Goal: Contribute content: Contribute content

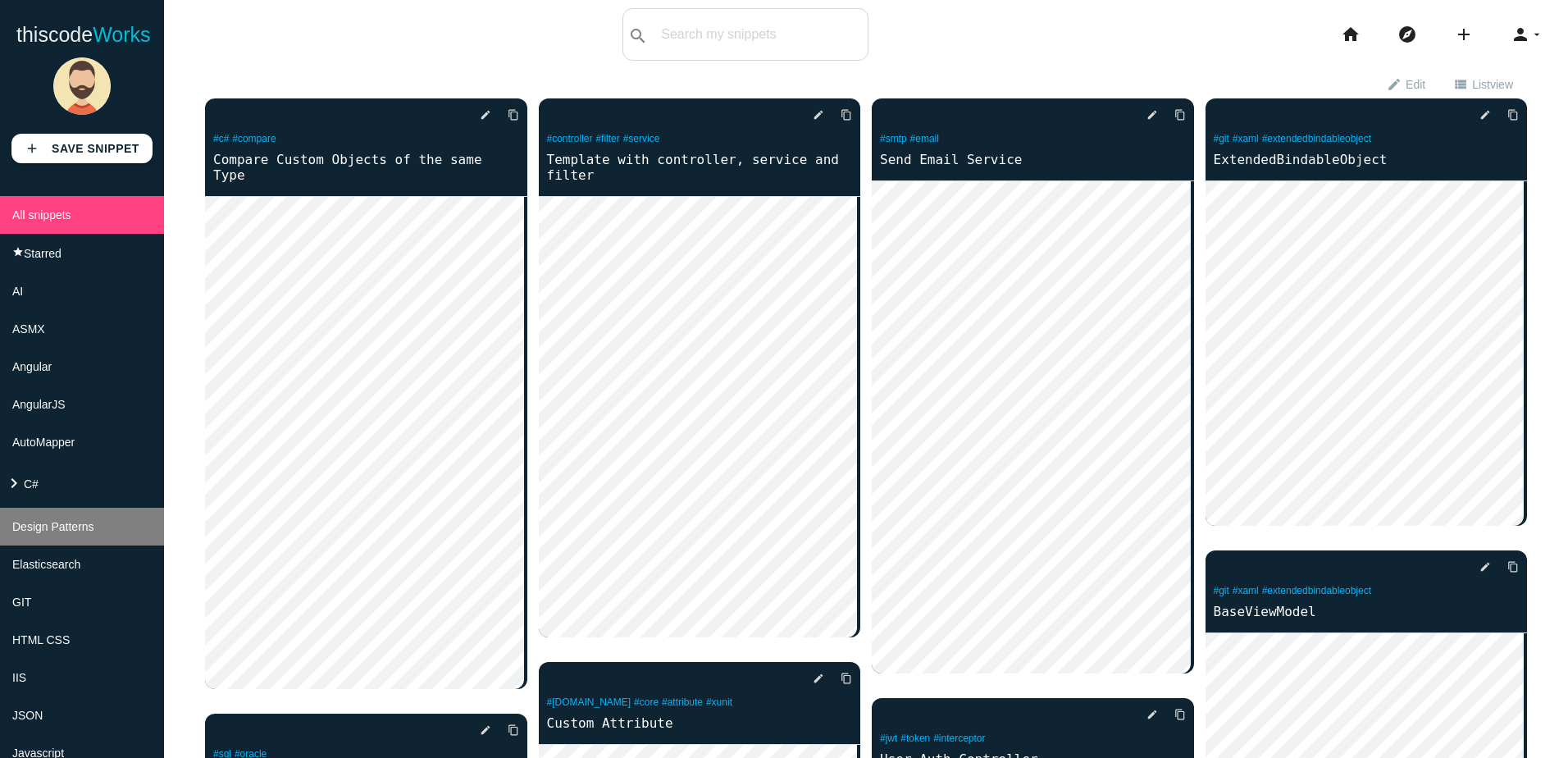
click at [33, 533] on span "Design Patterns" at bounding box center [53, 527] width 82 height 13
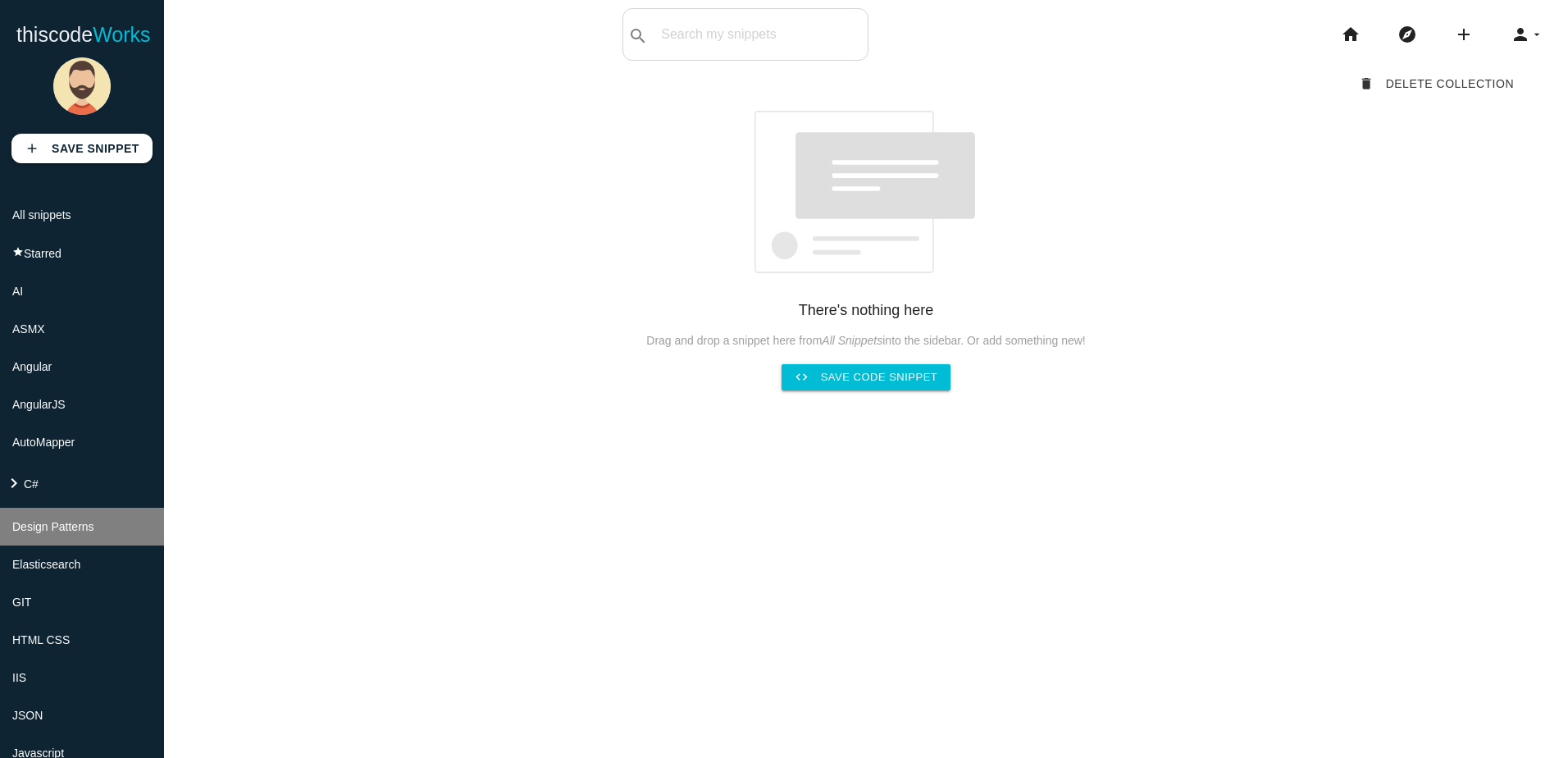
click at [31, 533] on span "Design Patterns" at bounding box center [53, 527] width 82 height 13
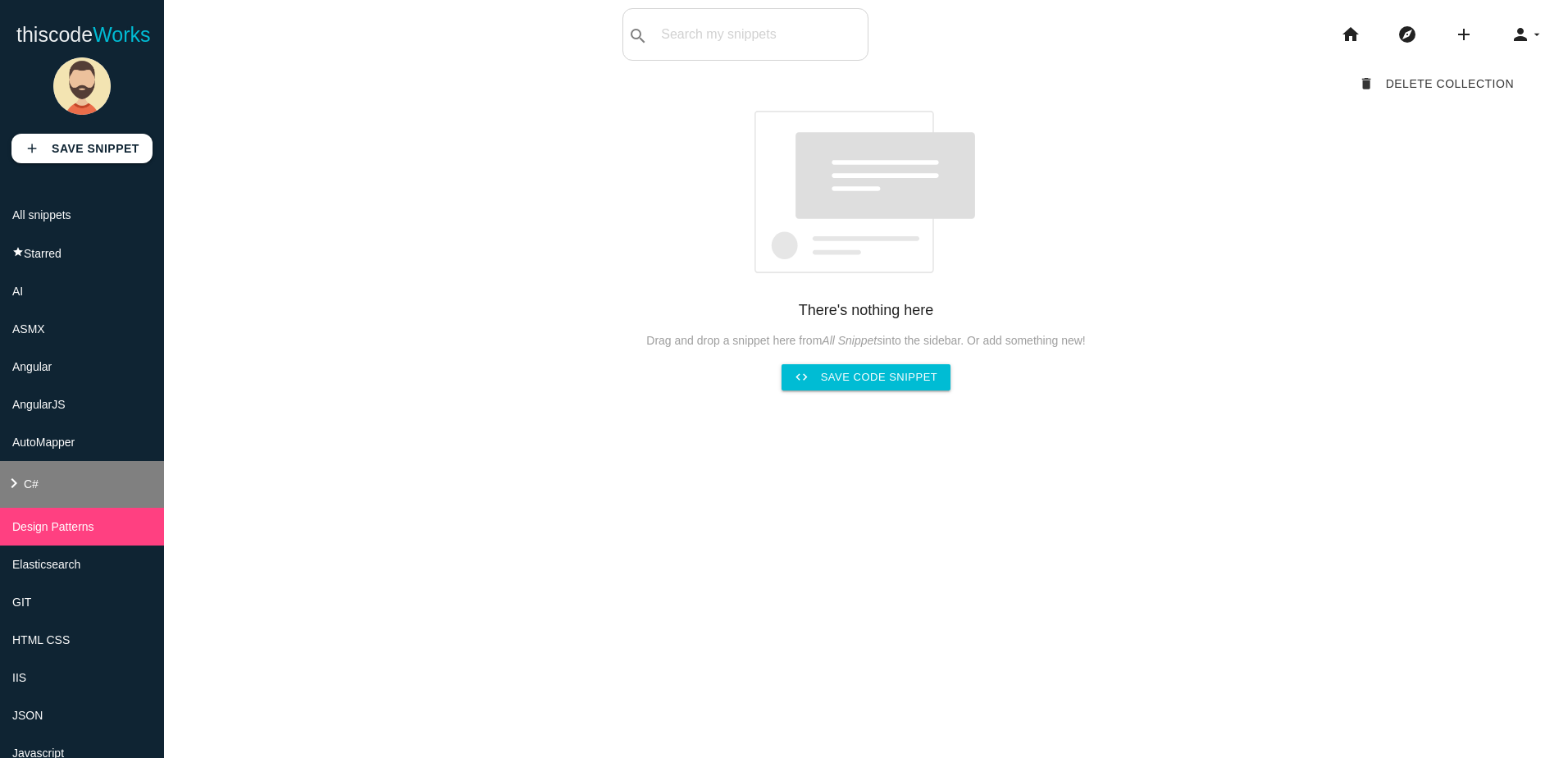
click at [31, 508] on li "keyboard_arrow_right C#" at bounding box center [82, 484] width 164 height 47
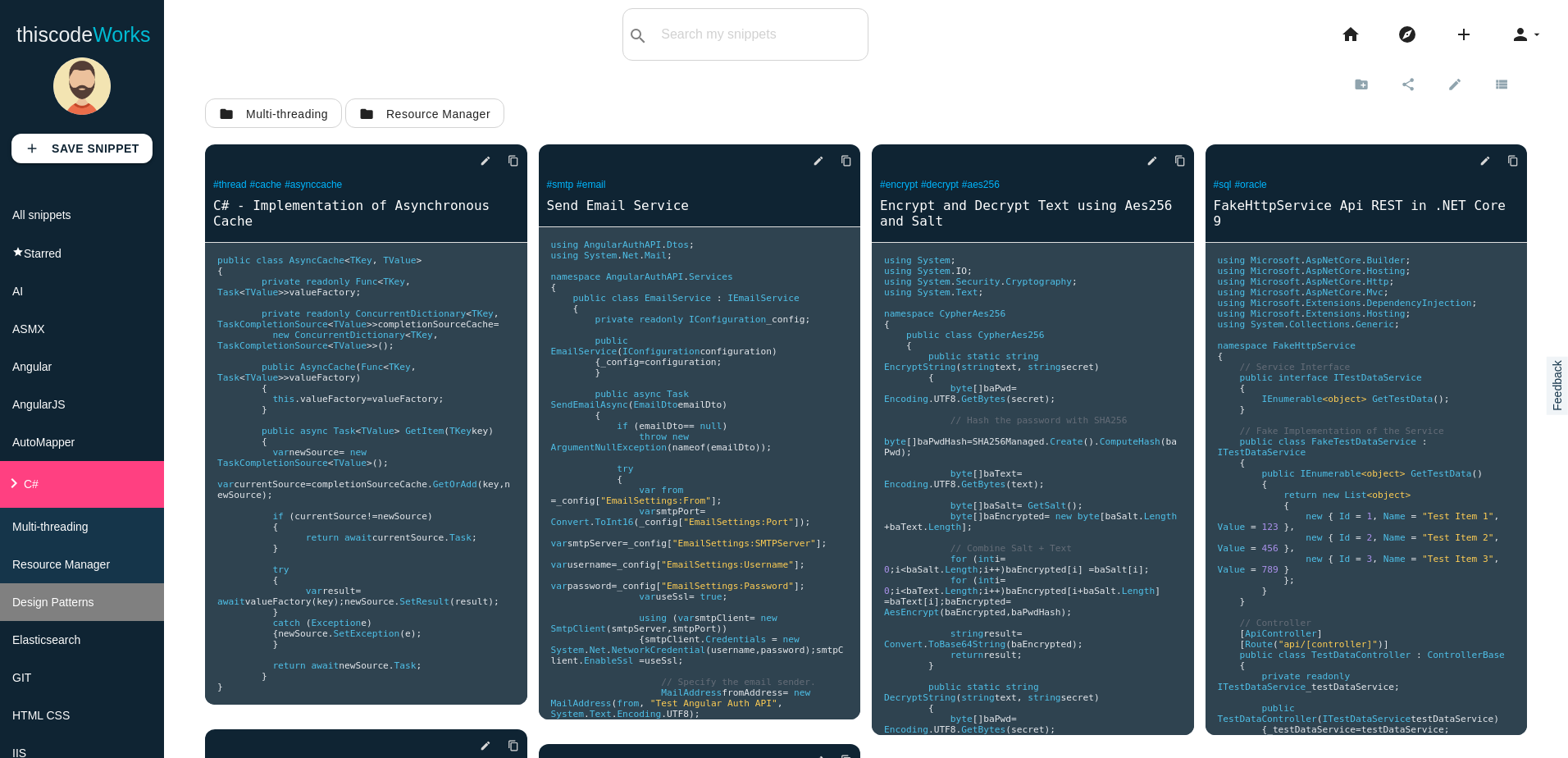
click at [37, 608] on span "Design Patterns" at bounding box center [53, 602] width 82 height 13
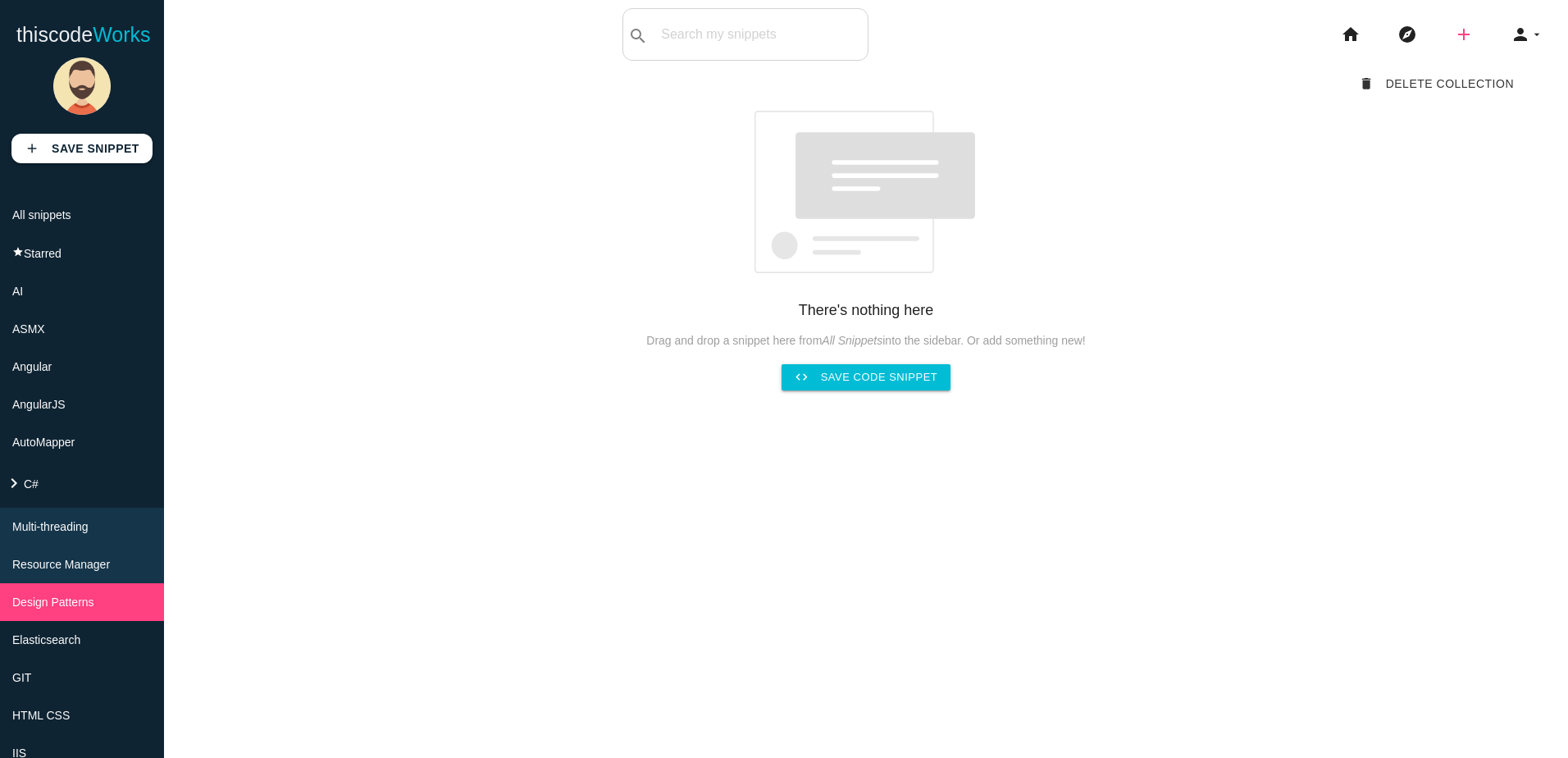
click at [1454, 34] on icon "add" at bounding box center [1464, 34] width 20 height 52
click at [1366, 257] on div "68c89194fb5f940014732dd9 delete Delete Collection There's nothing here Drag and…" at bounding box center [865, 230] width 1322 height 321
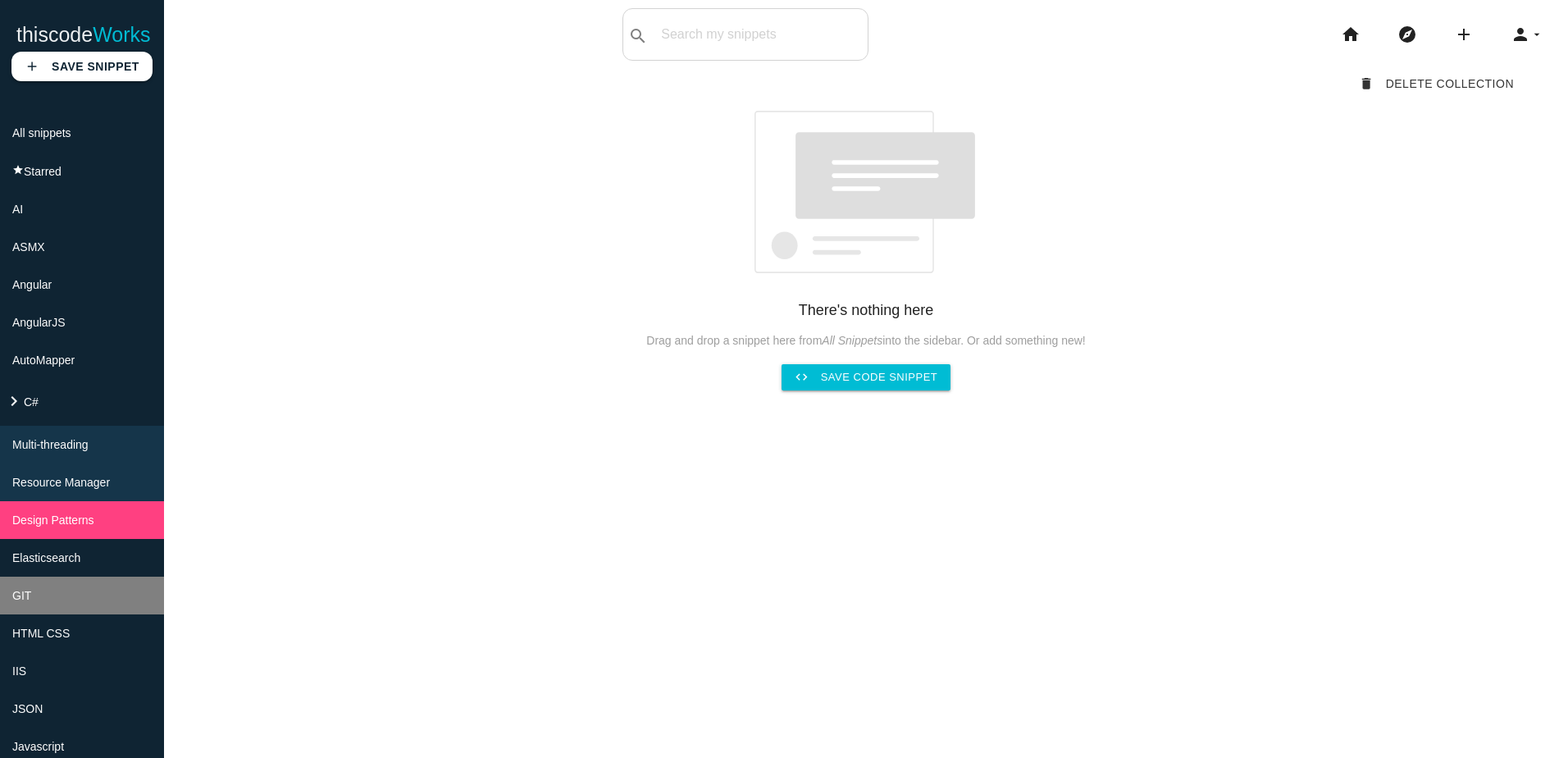
scroll to position [349, 0]
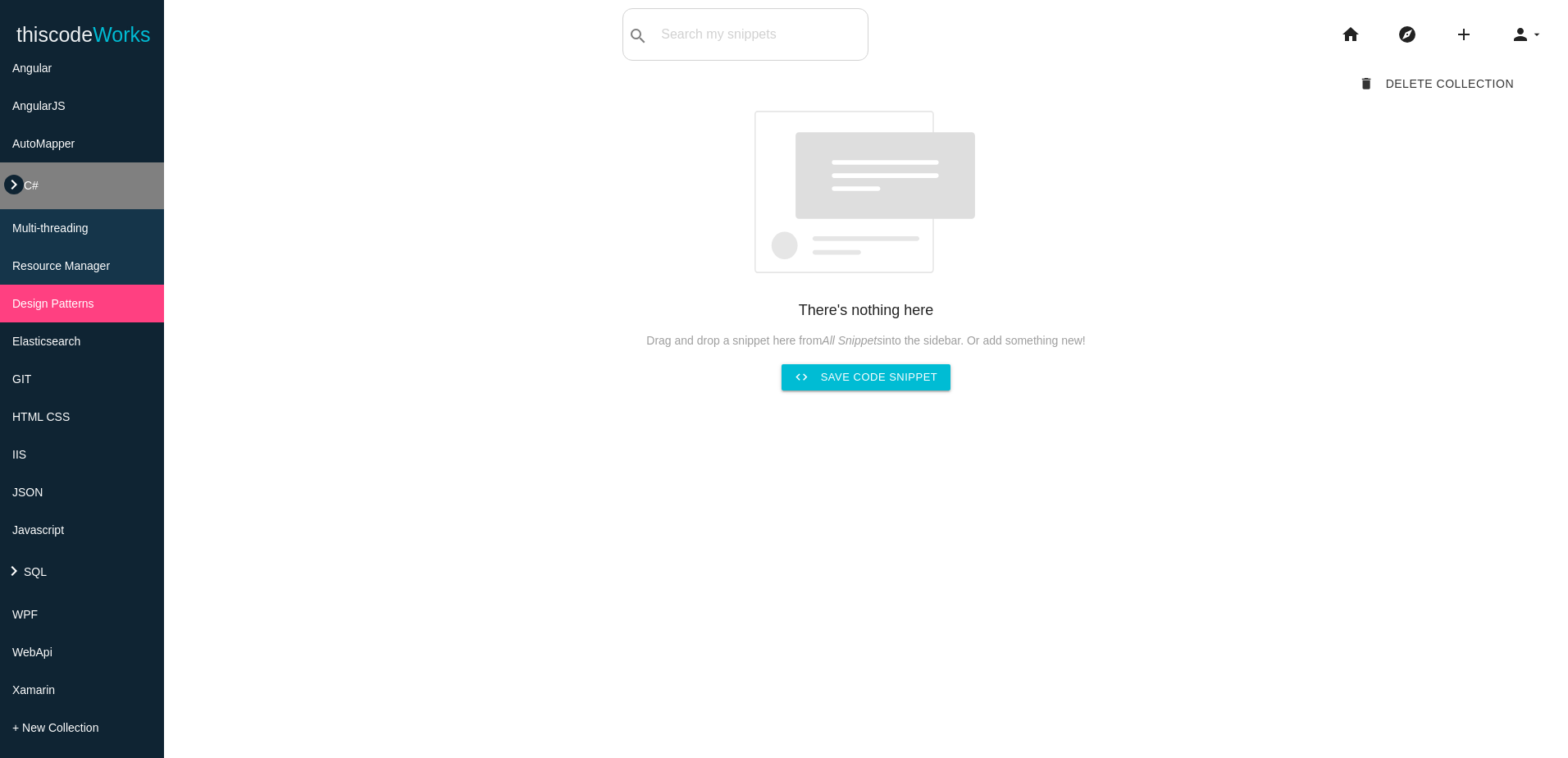
click at [12, 175] on icon "keyboard_arrow_right" at bounding box center [14, 185] width 20 height 20
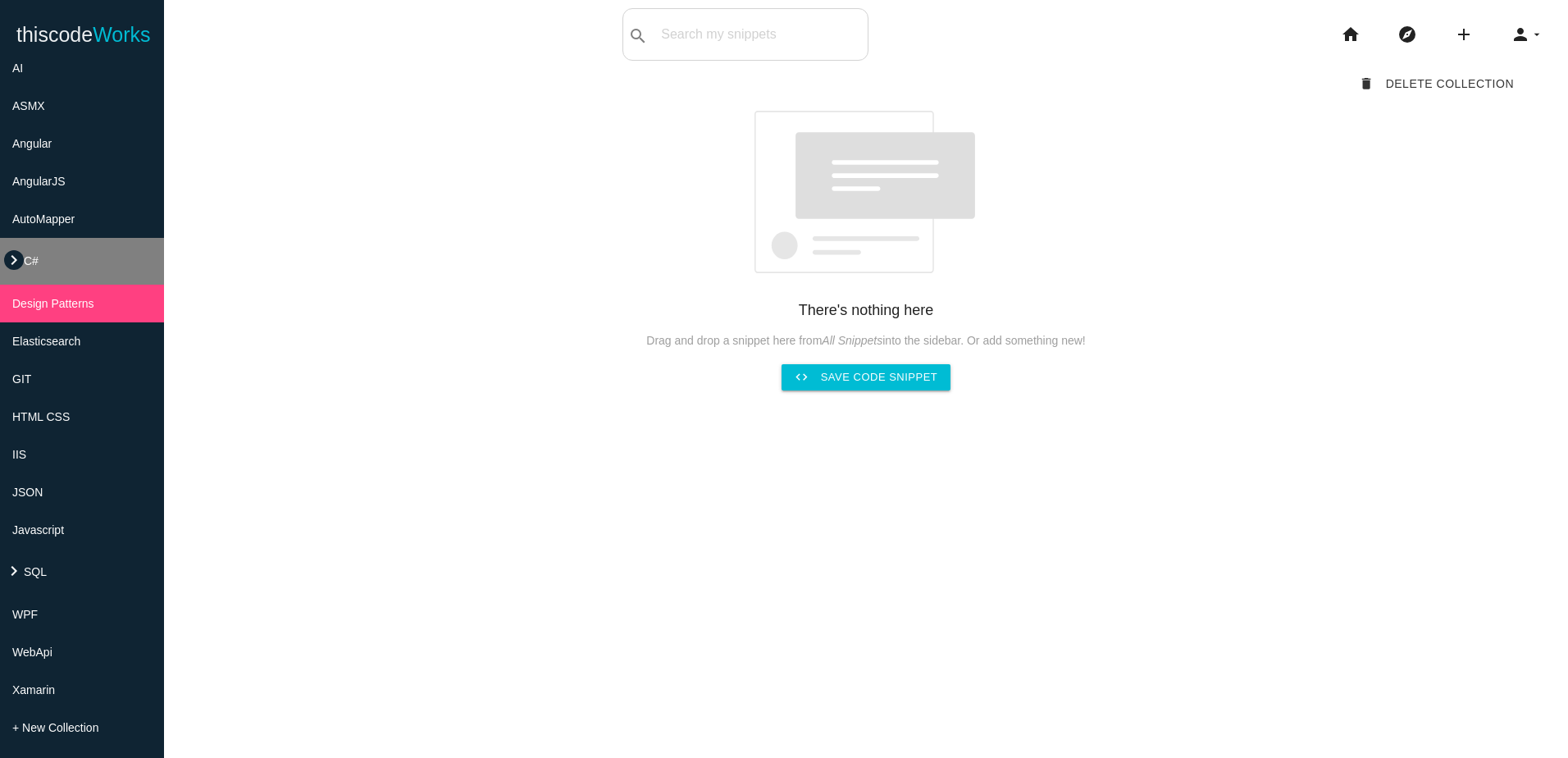
click at [12, 250] on icon "keyboard_arrow_right" at bounding box center [14, 260] width 20 height 20
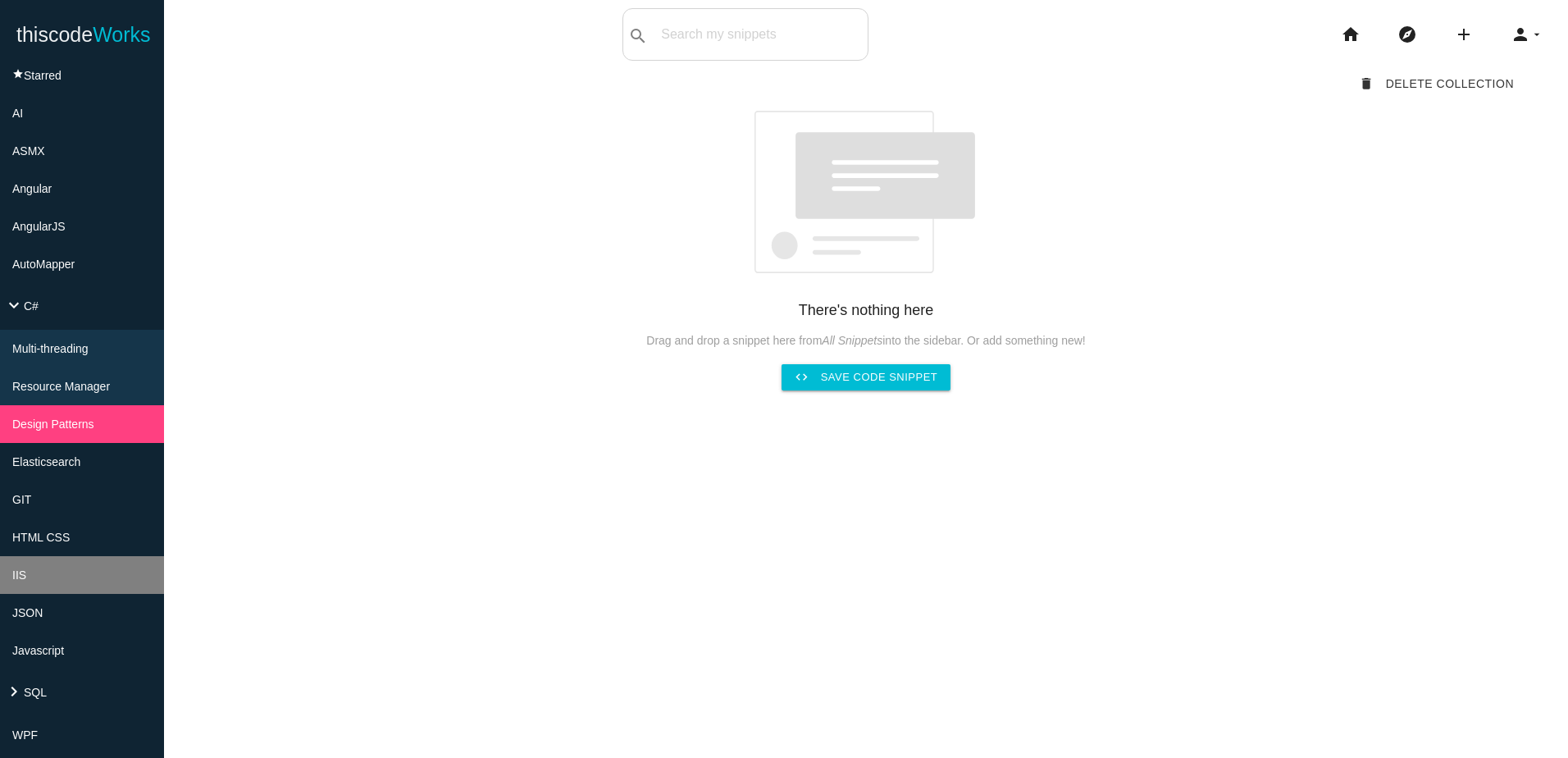
scroll to position [103, 0]
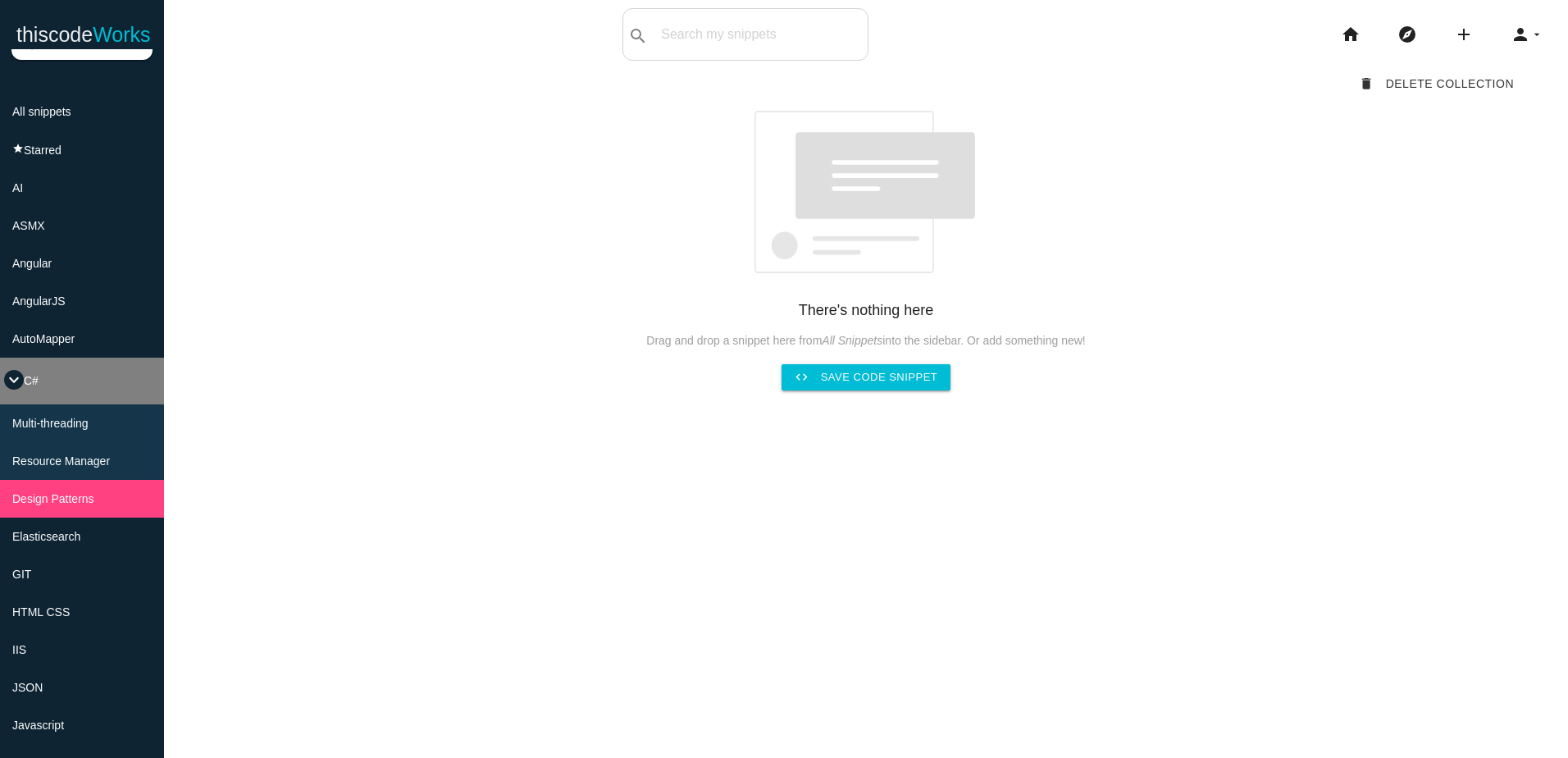
click at [12, 389] on icon "keyboard_arrow_down" at bounding box center [14, 380] width 20 height 20
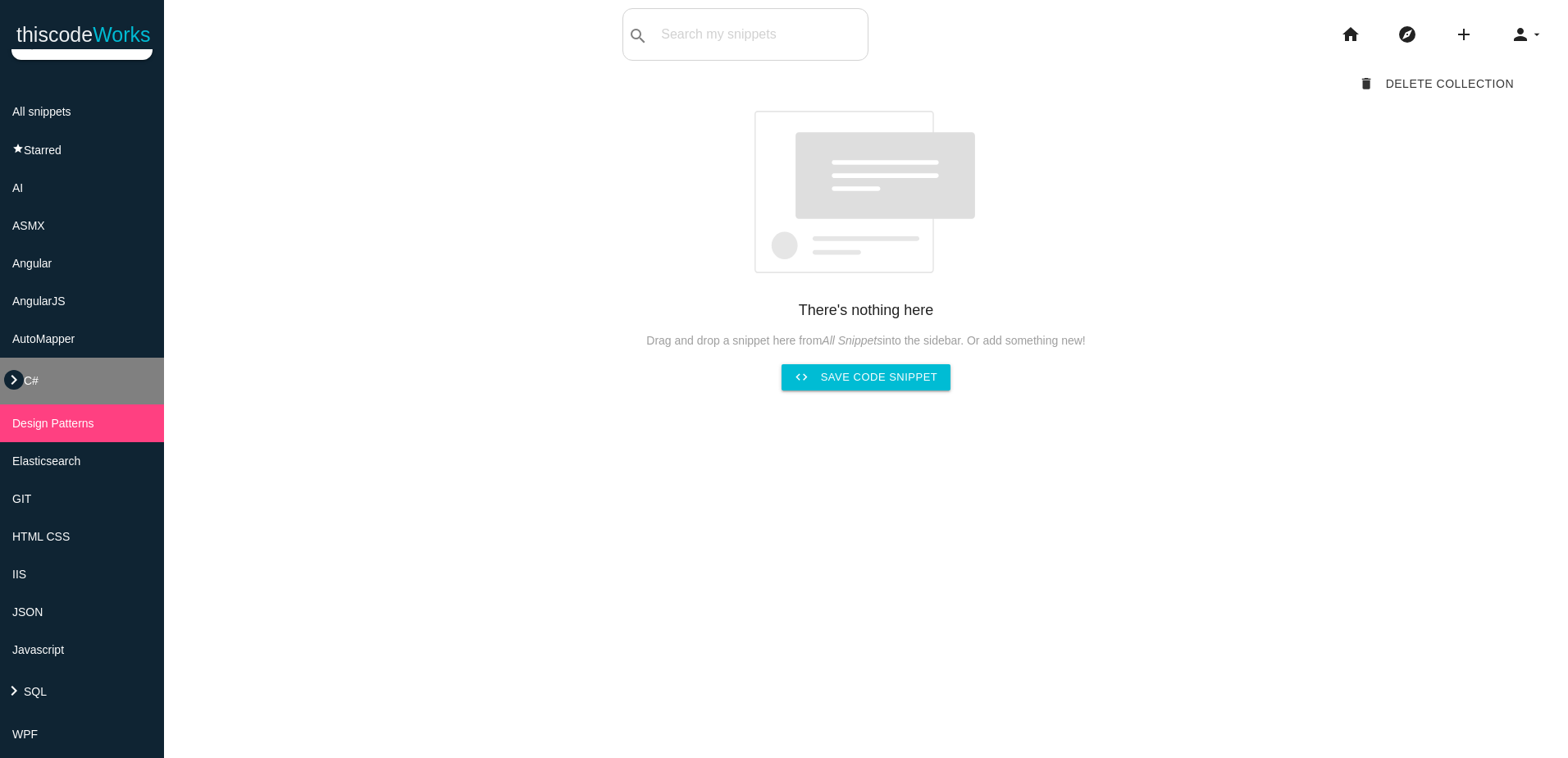
click at [12, 389] on icon "keyboard_arrow_right" at bounding box center [14, 380] width 20 height 20
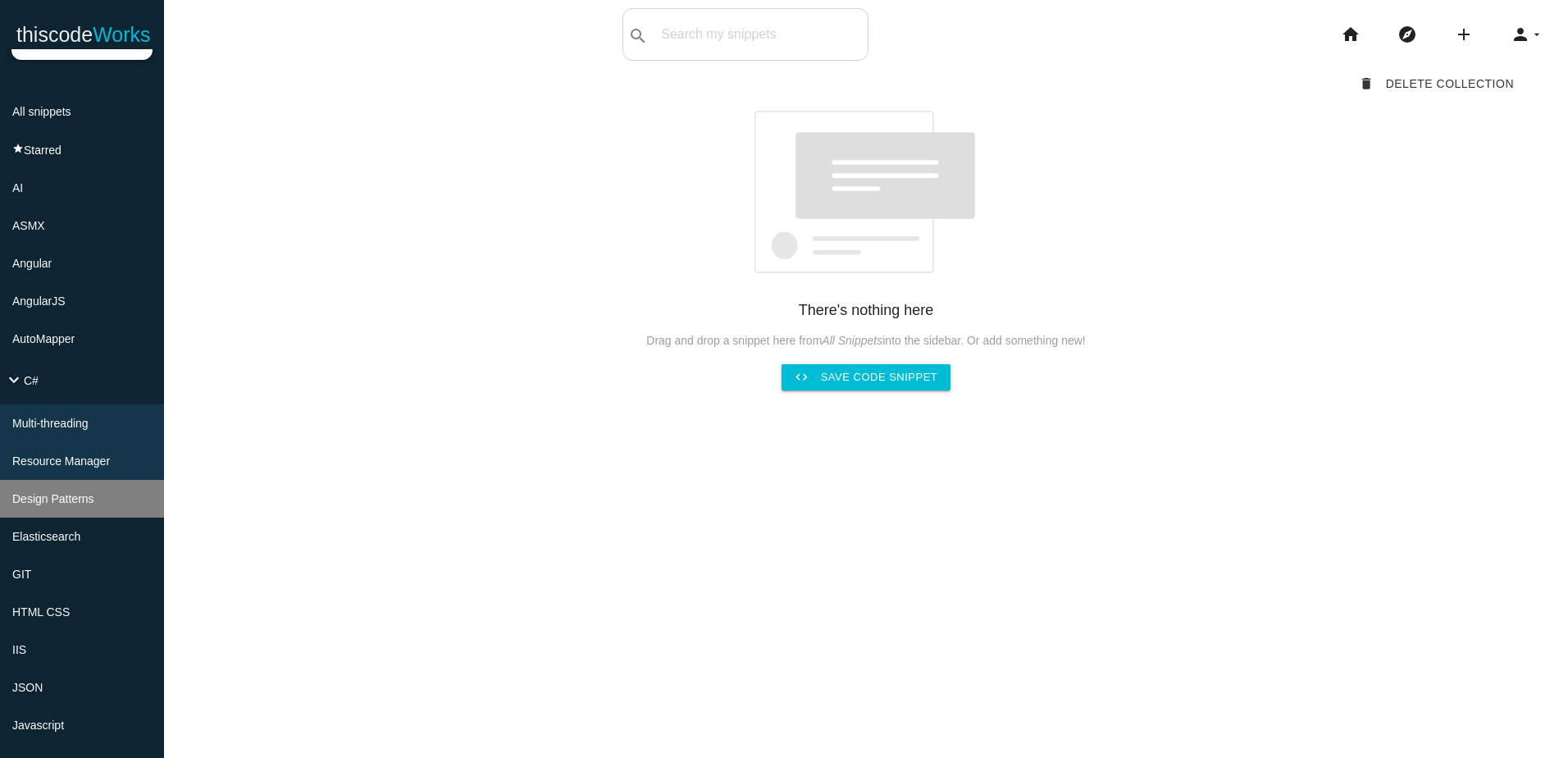
click at [55, 505] on span "Design Patterns" at bounding box center [53, 498] width 82 height 13
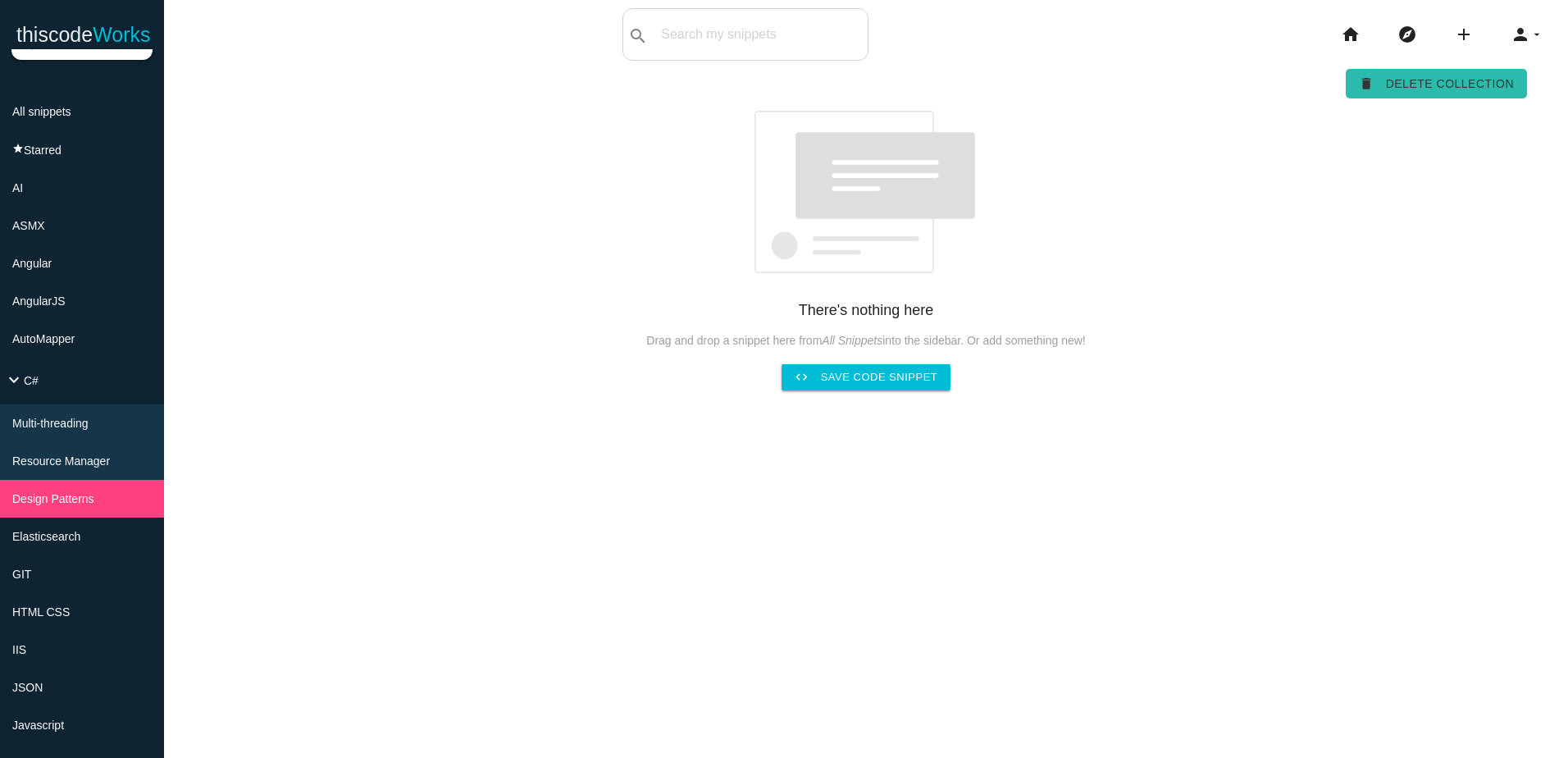
click at [1365, 82] on icon "delete" at bounding box center [1366, 83] width 15 height 29
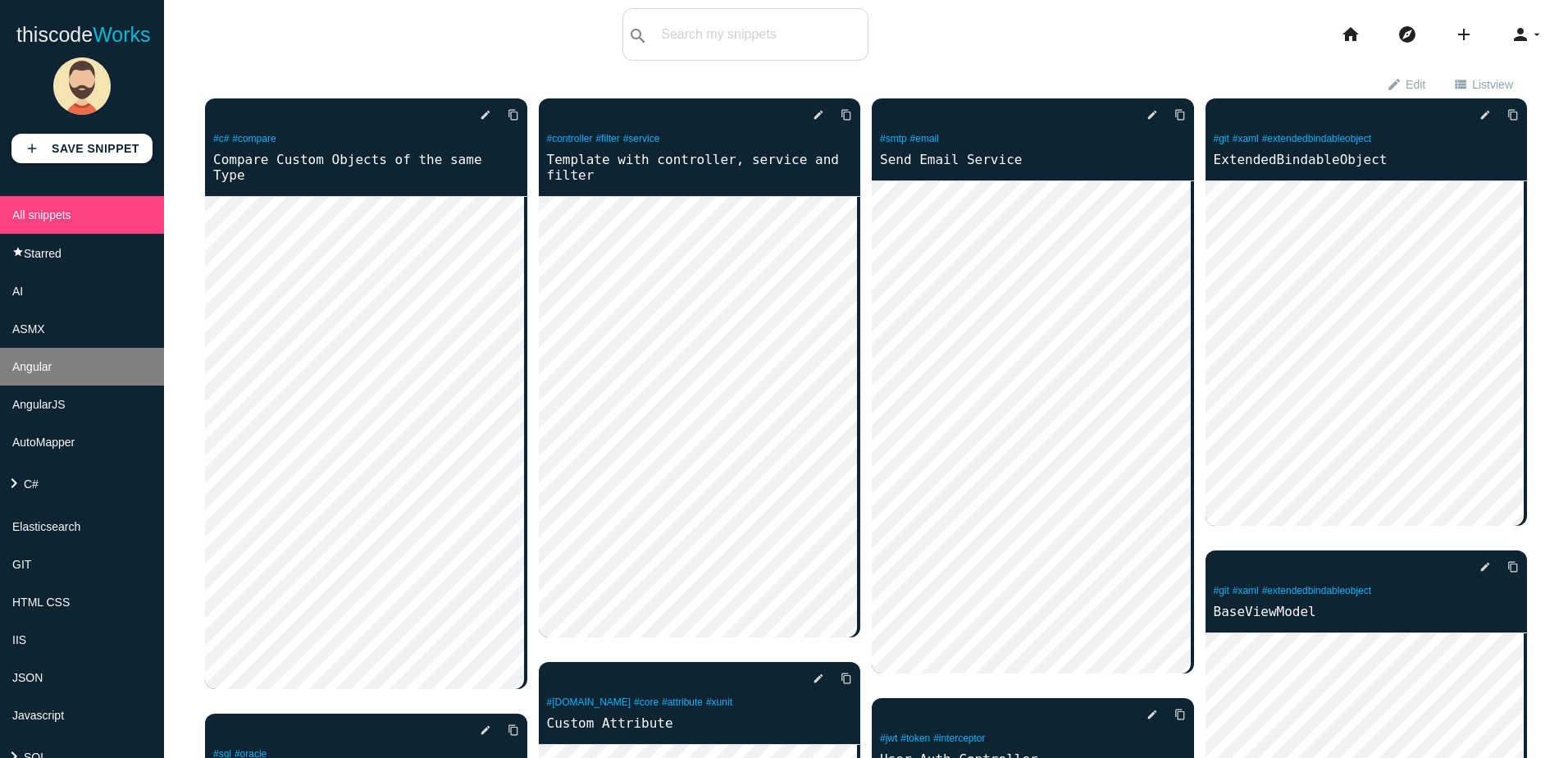
click at [52, 373] on span "Angular" at bounding box center [32, 367] width 39 height 13
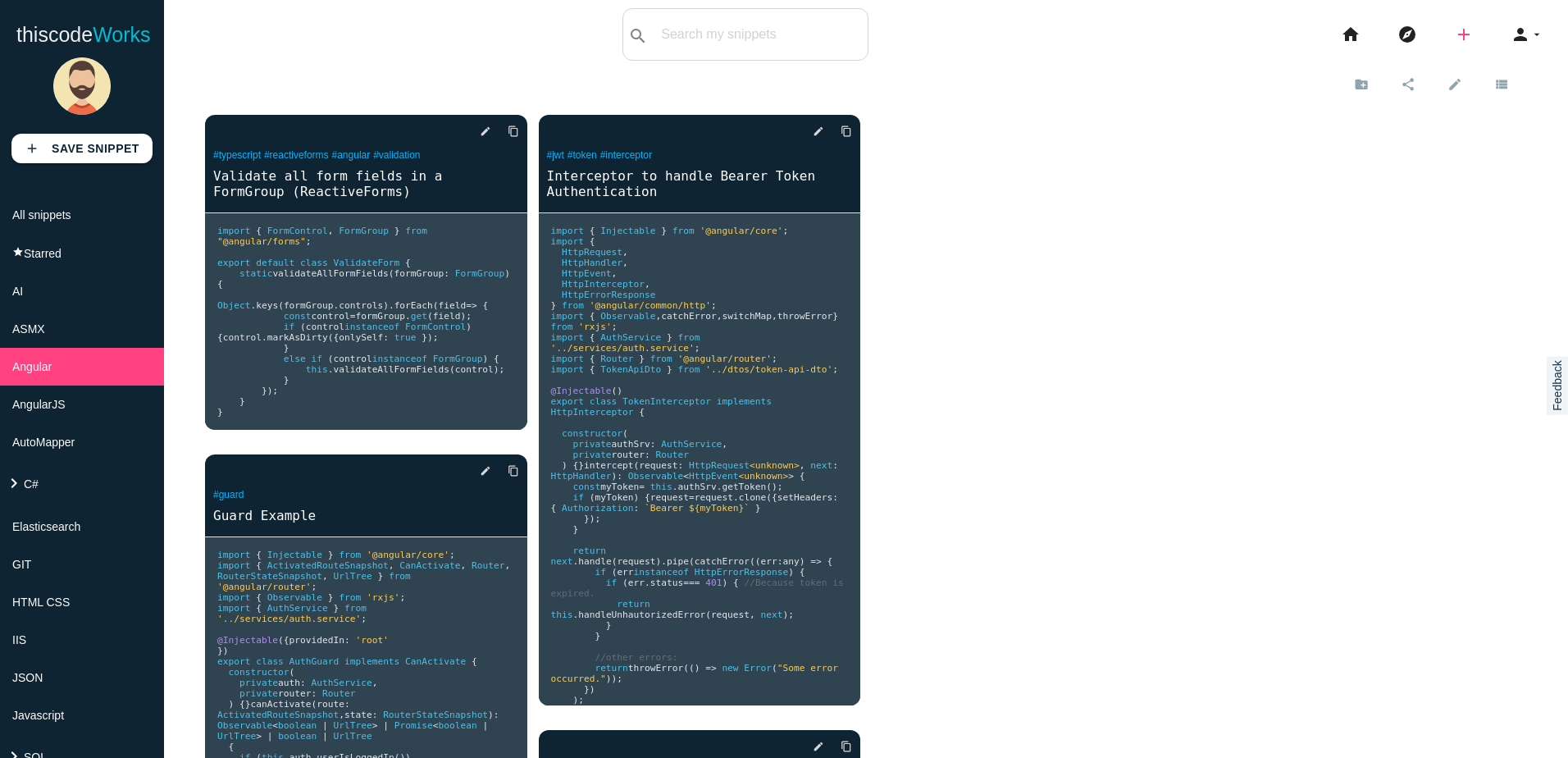
click at [1454, 34] on icon "add" at bounding box center [1464, 34] width 20 height 52
click at [1485, 33] on link "code Snippet" at bounding box center [1499, 28] width 115 height 41
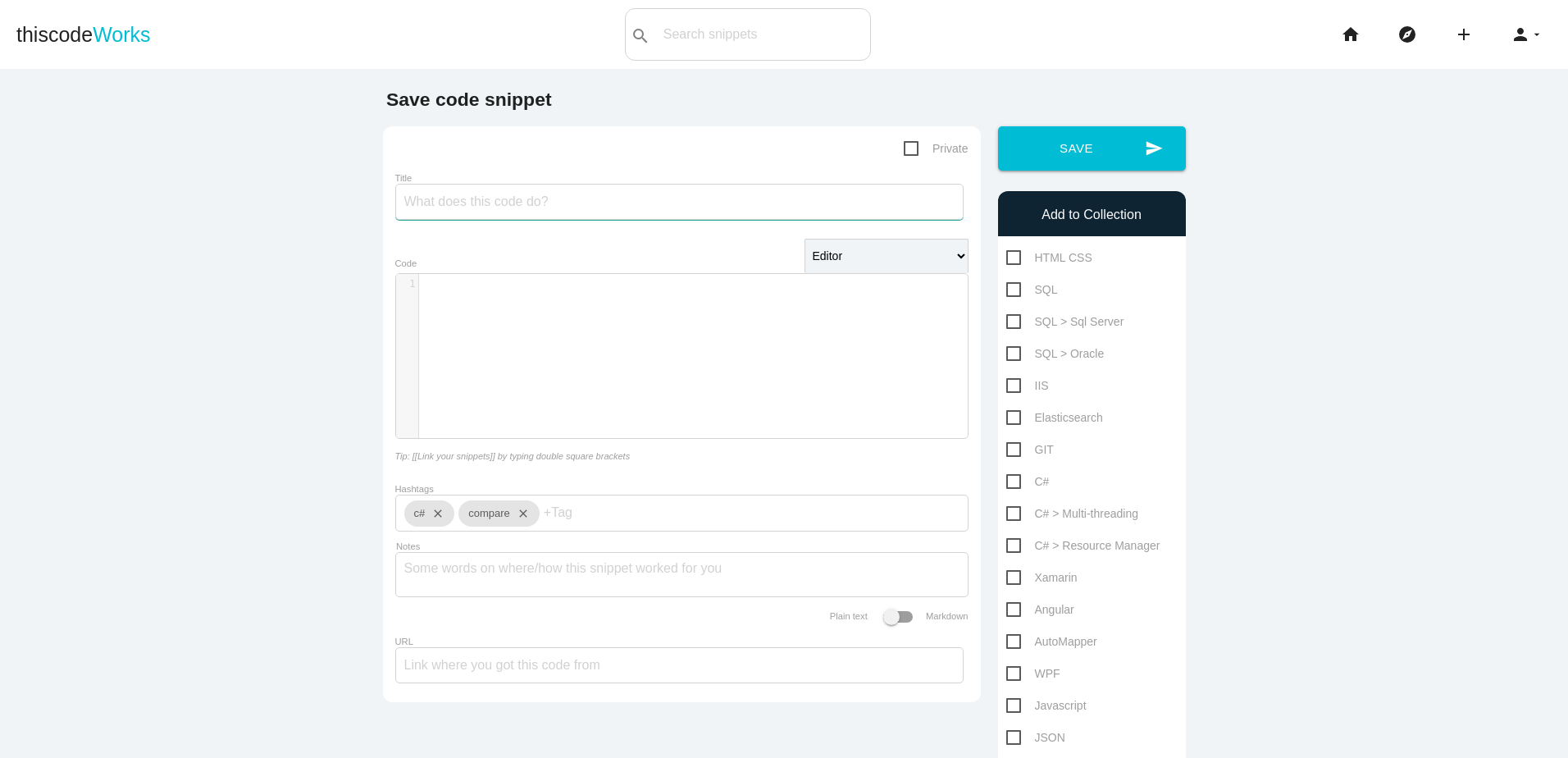
click at [517, 198] on input "Title" at bounding box center [679, 201] width 568 height 36
paste input "Template Angular Material"
type input "Template Angular Material ReactiveForm"
click at [694, 325] on div "​ x 1 ​" at bounding box center [694, 368] width 596 height 189
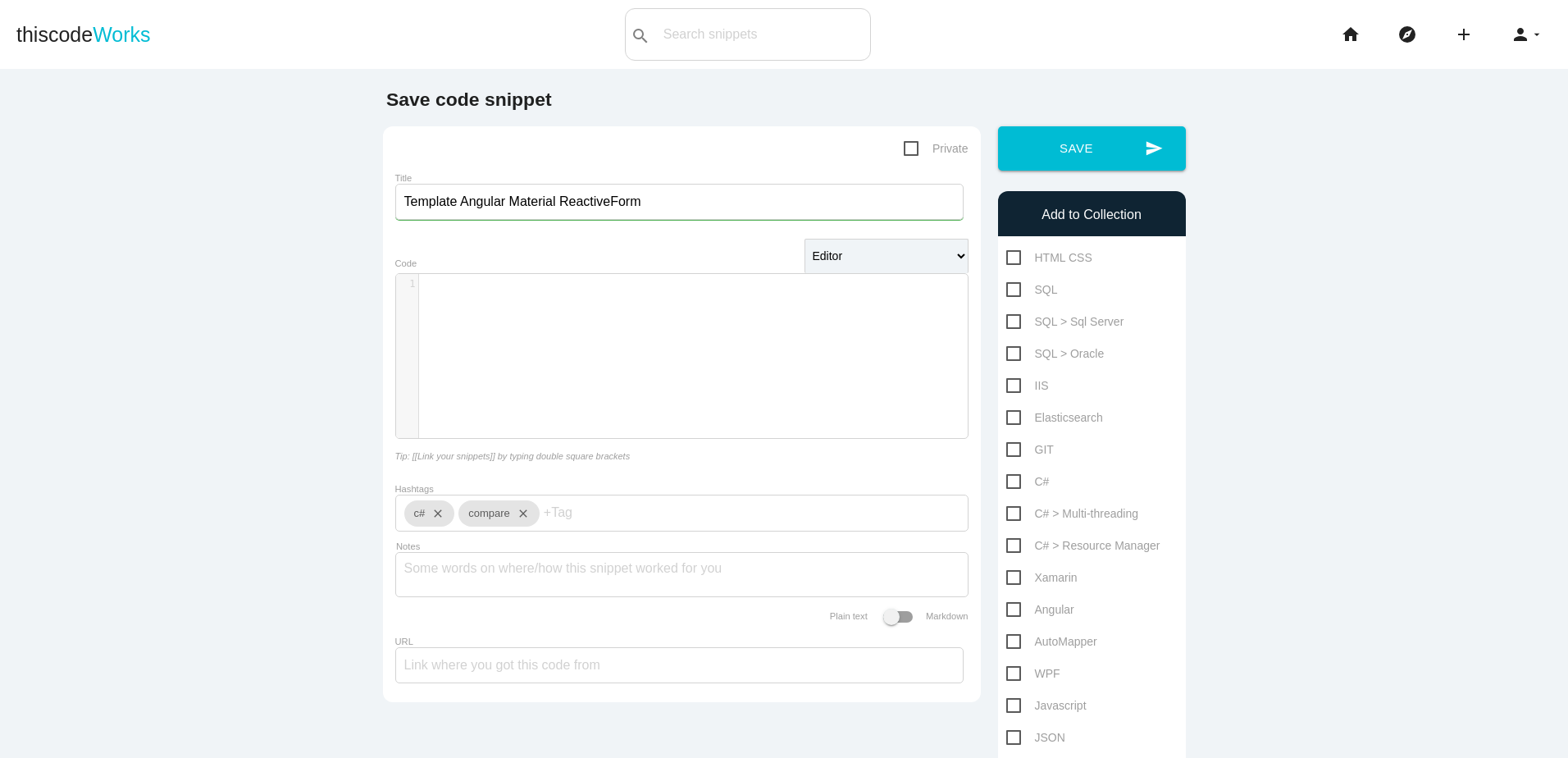
click at [697, 320] on div "​ x 1 ​" at bounding box center [694, 368] width 596 height 189
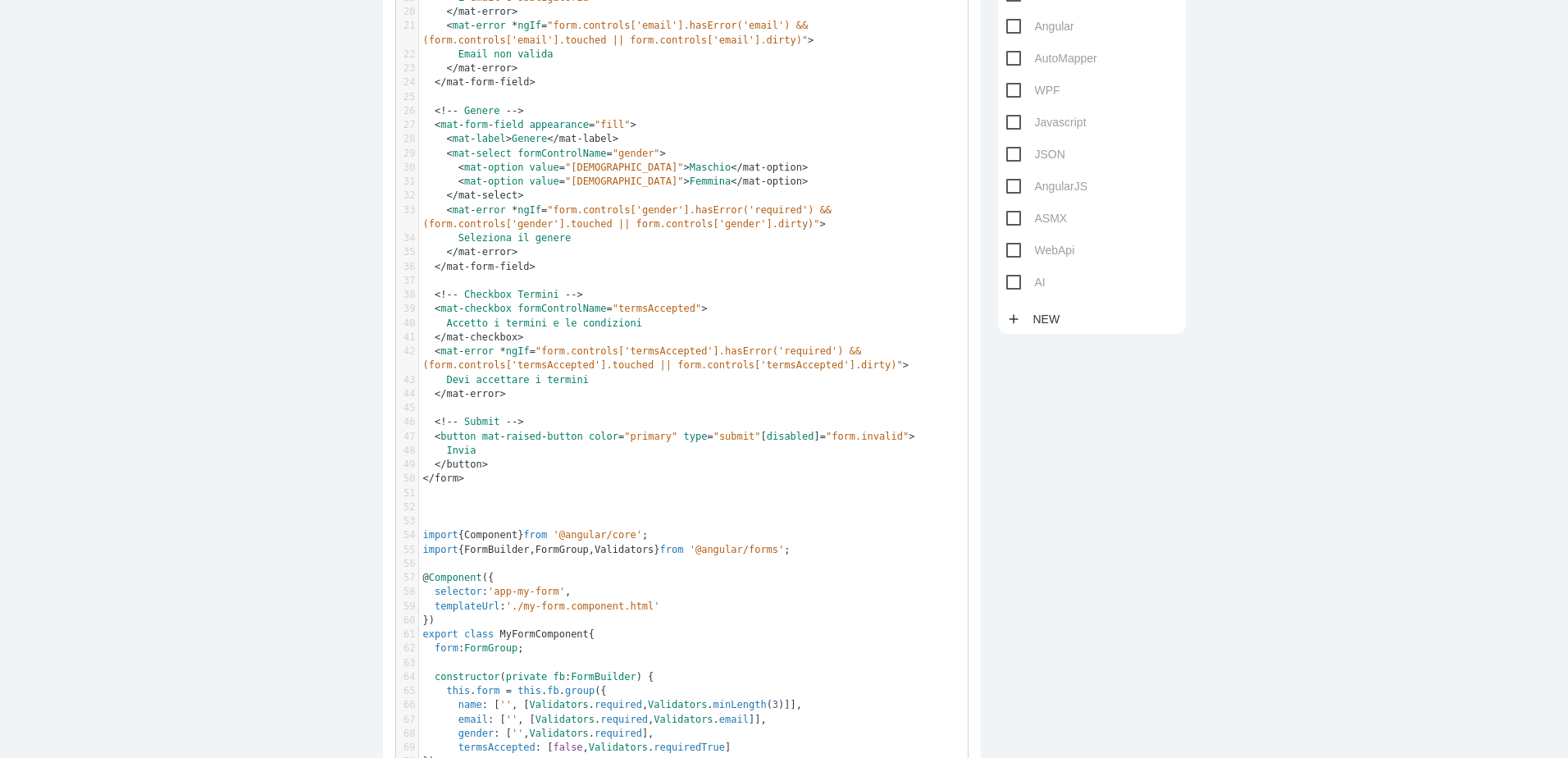
scroll to position [595, 0]
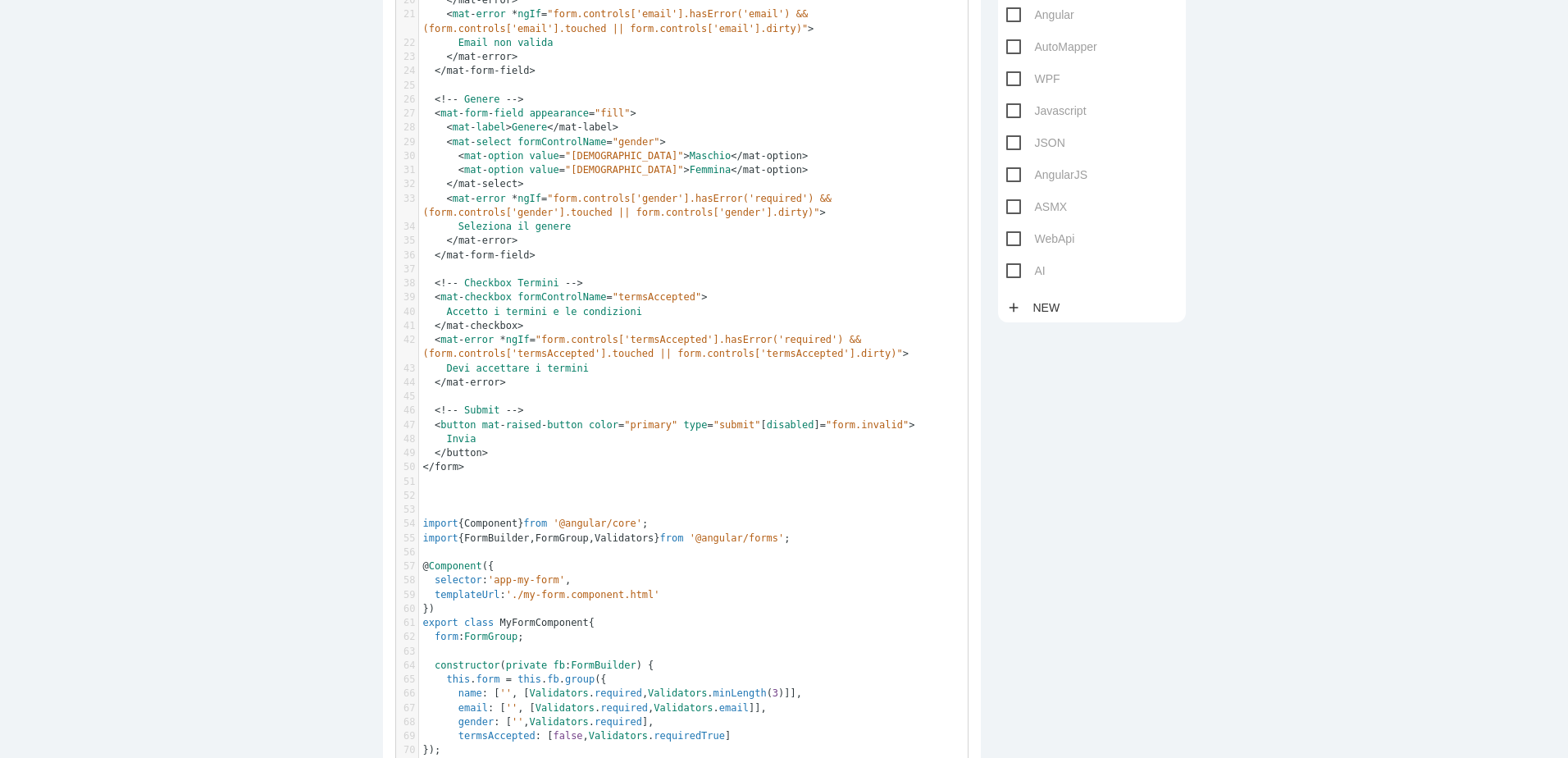
click at [553, 498] on pre "​" at bounding box center [700, 495] width 561 height 14
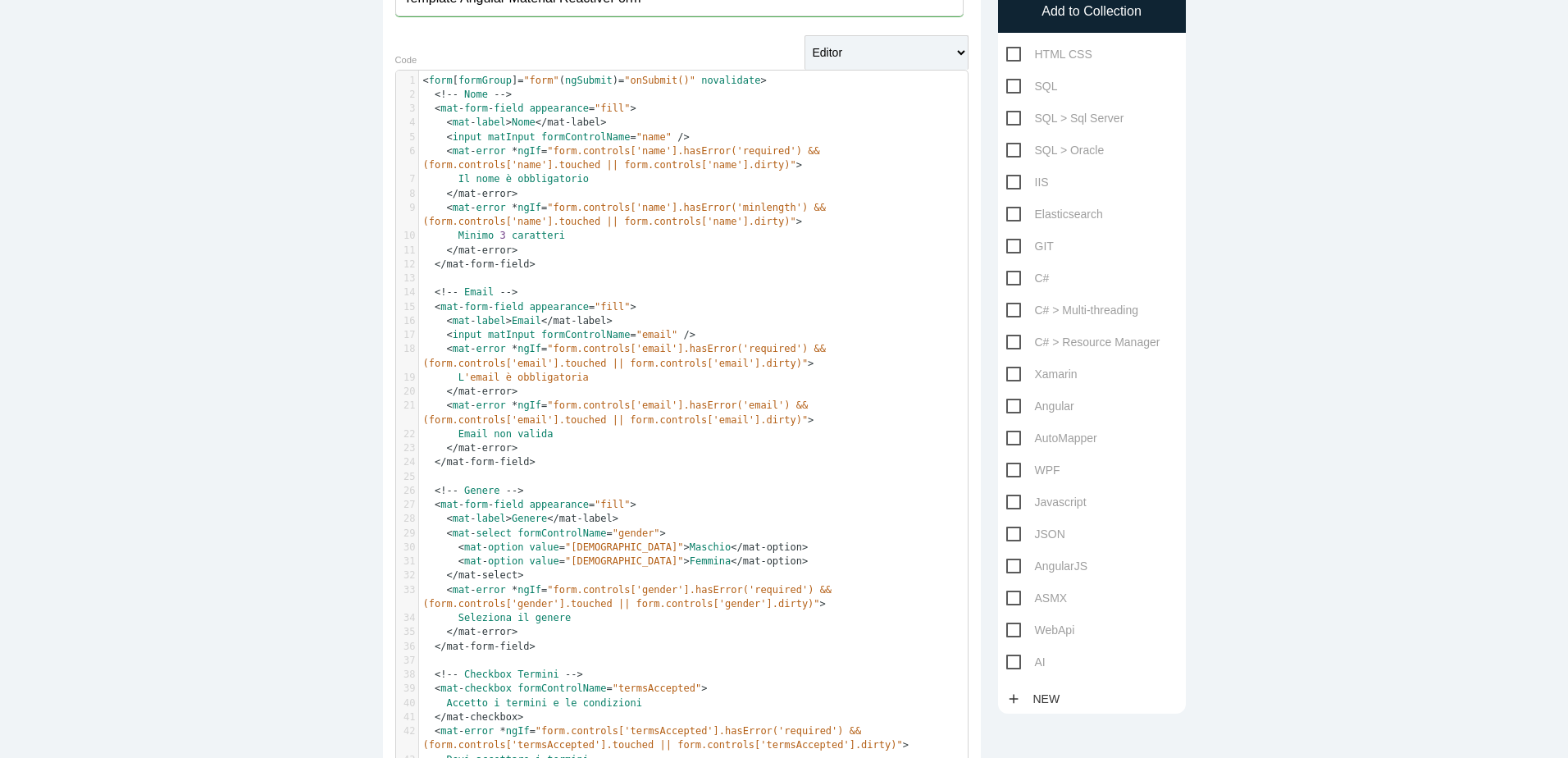
scroll to position [185, 0]
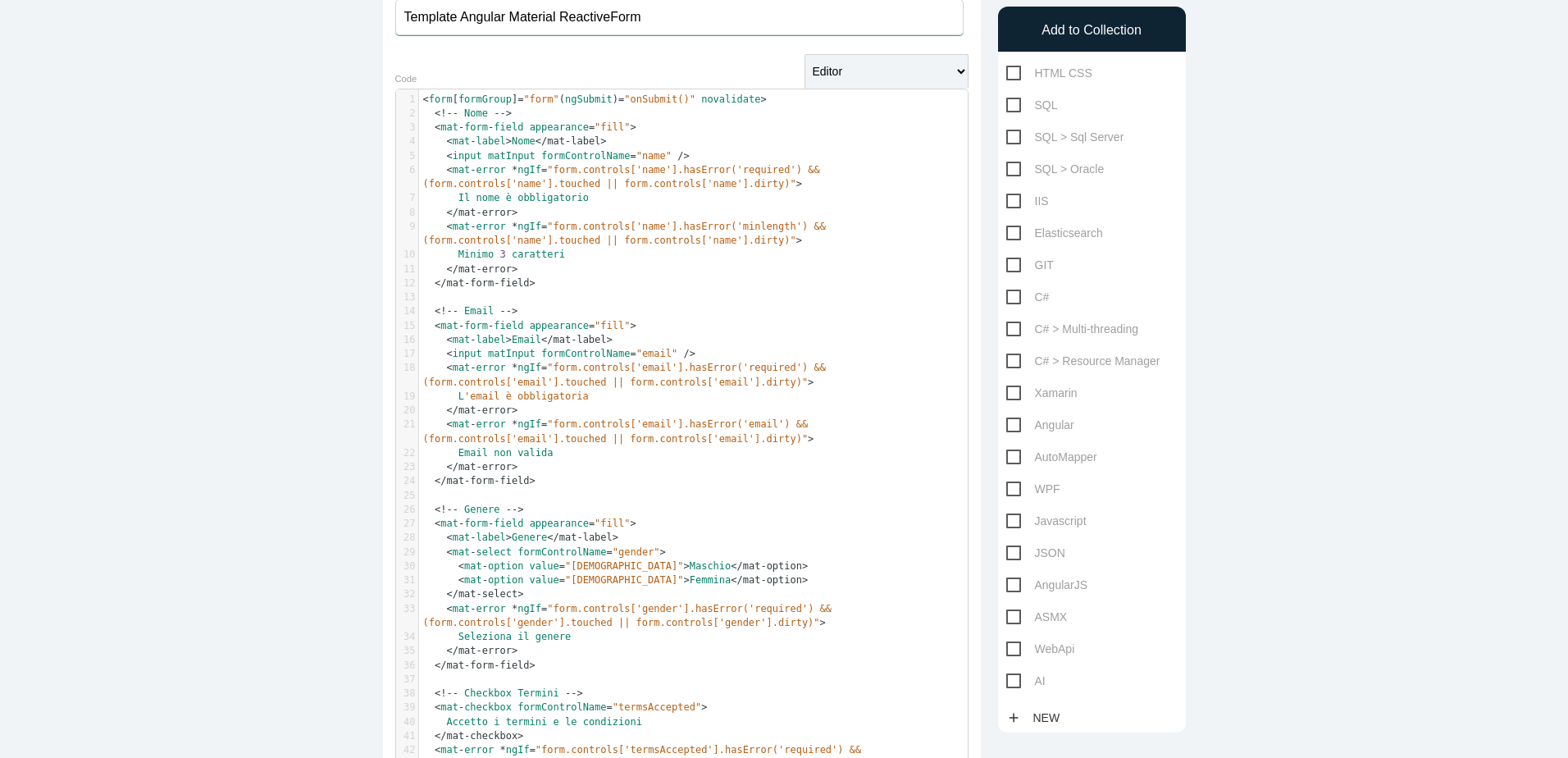
type textarea "///////////////////////////////////////////////////////////////////////////////…"
click at [1006, 424] on span "Angular" at bounding box center [1040, 425] width 68 height 21
click at [1006, 424] on input "Angular" at bounding box center [1011, 420] width 11 height 11
checkbox input "true"
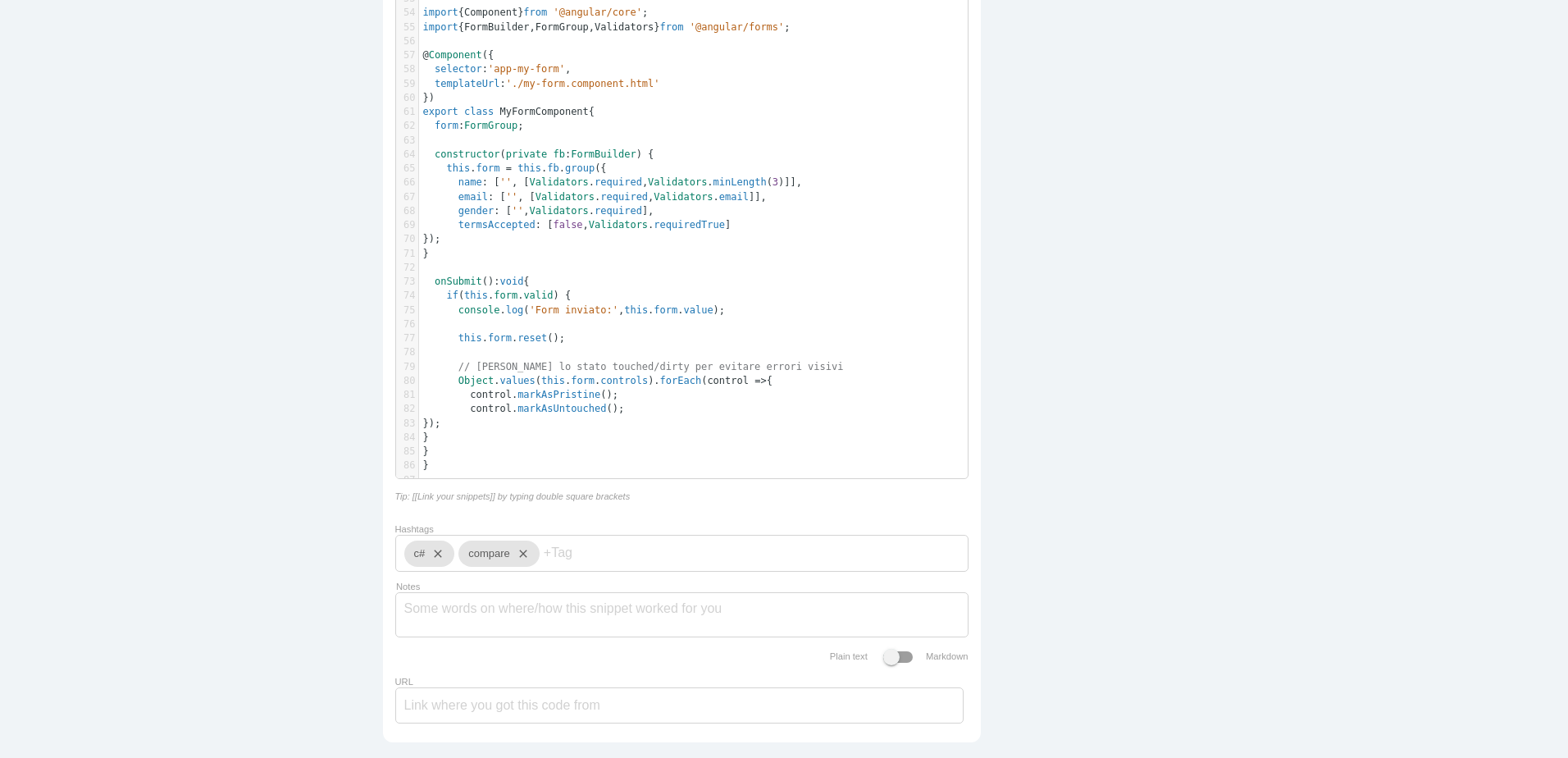
scroll to position [1213, 0]
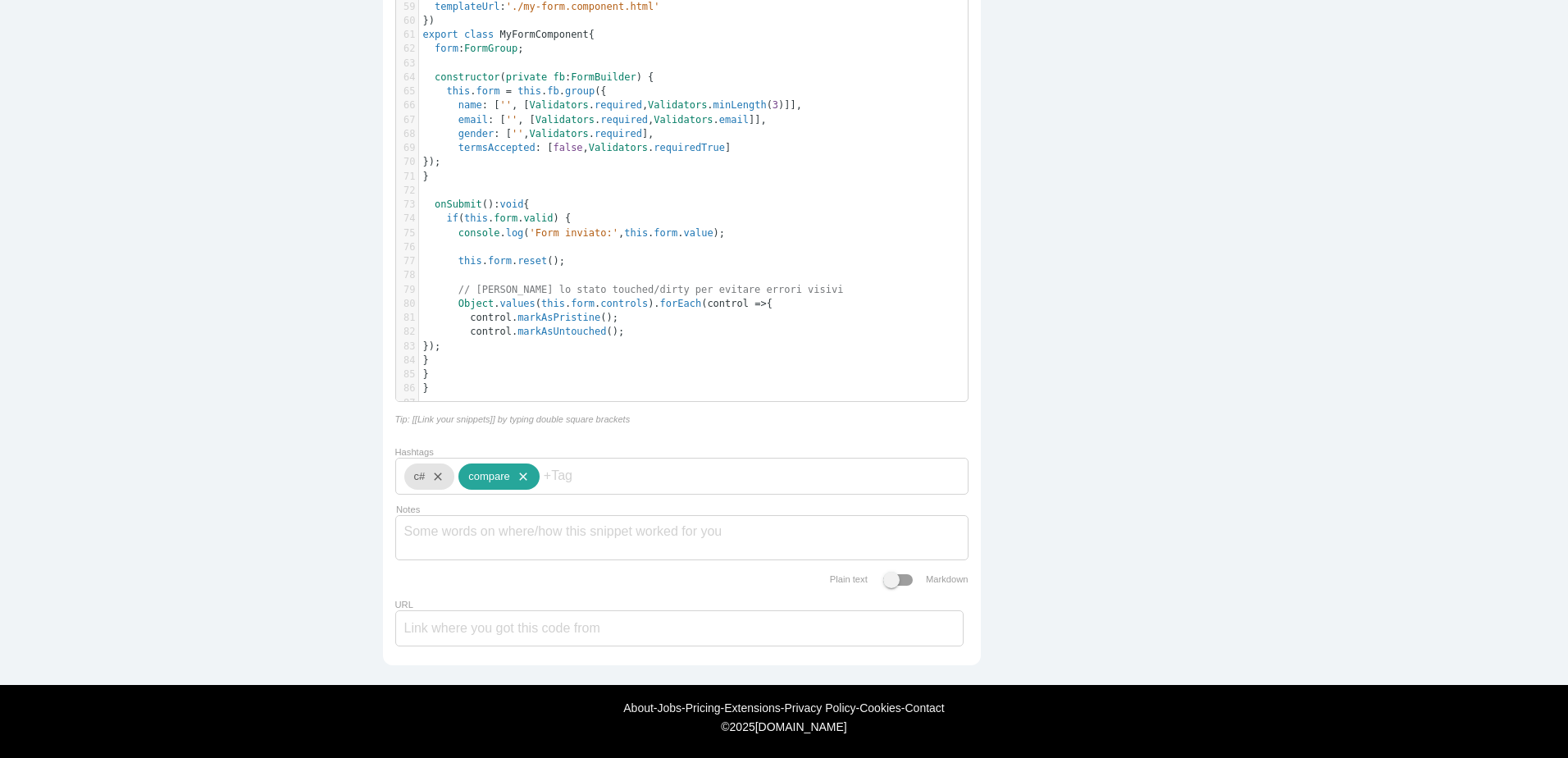
click at [518, 465] on icon "close" at bounding box center [520, 477] width 20 height 27
click at [430, 468] on icon "close" at bounding box center [435, 477] width 20 height 27
type input "Angular"
type input "ReactiveForm"
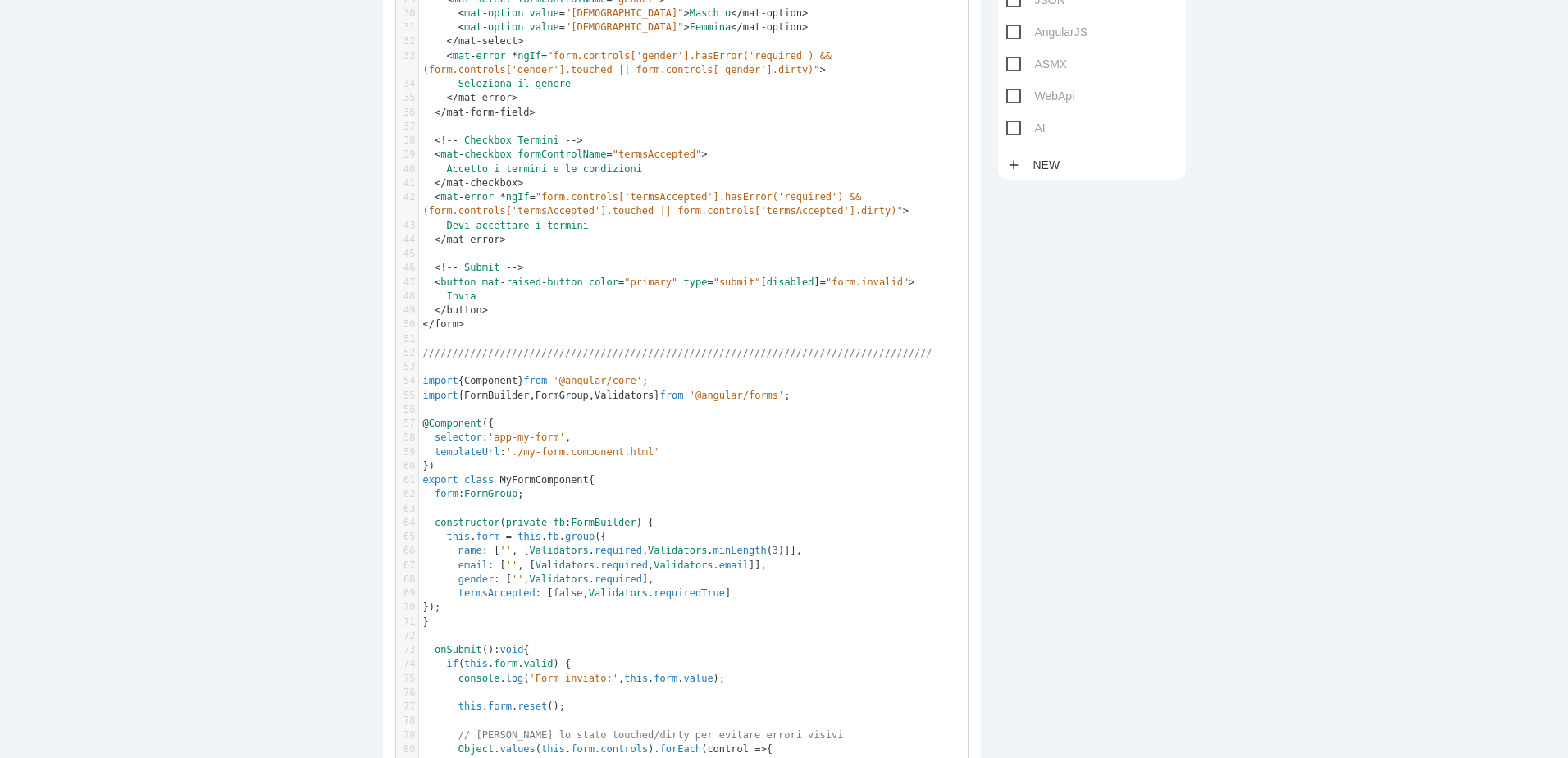
scroll to position [720, 0]
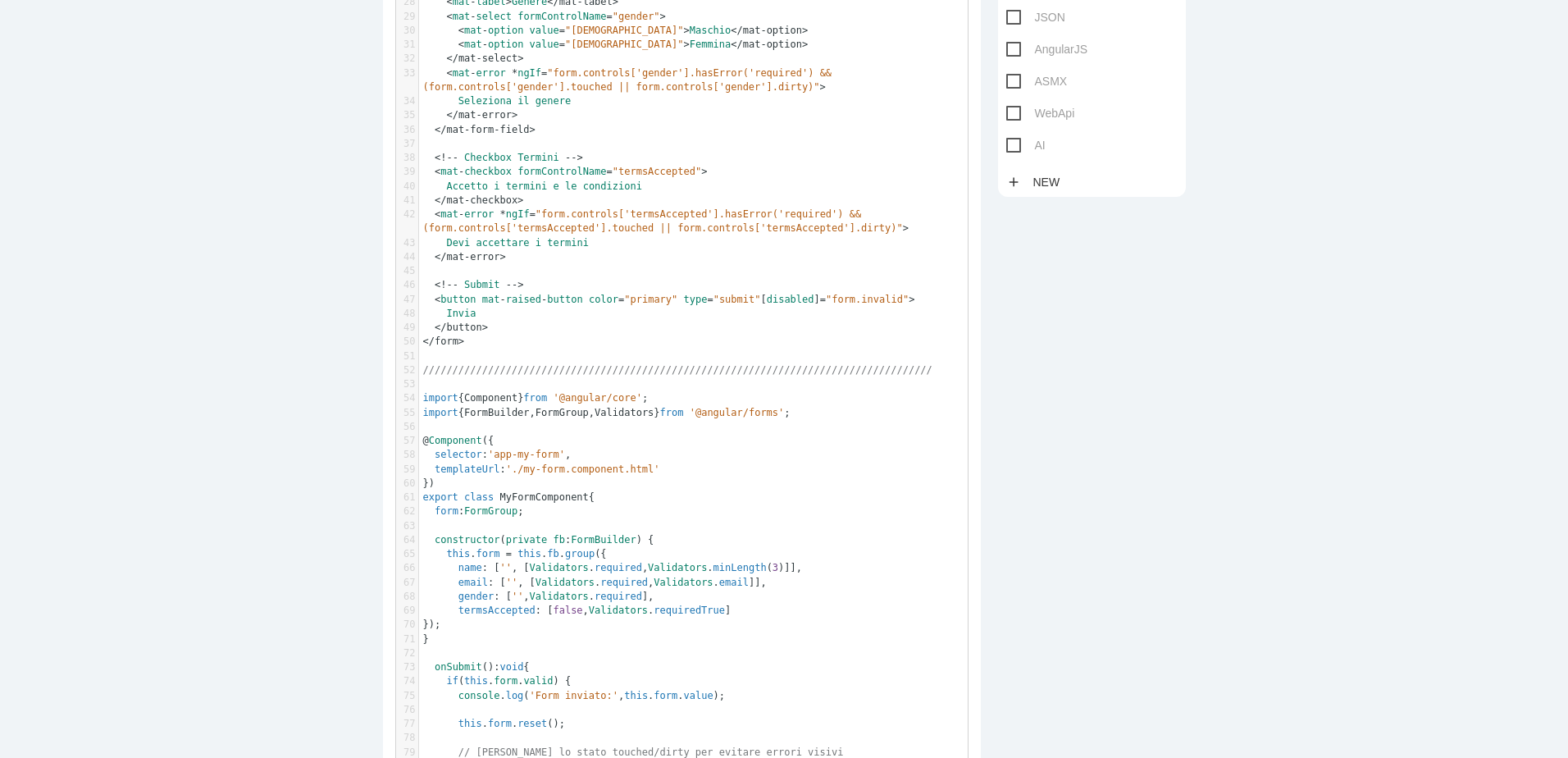
click at [547, 414] on span "FormGroup" at bounding box center [562, 413] width 53 height 12
type textarea "FormGroup"
click at [547, 414] on span "FormGroup" at bounding box center [562, 413] width 53 height 12
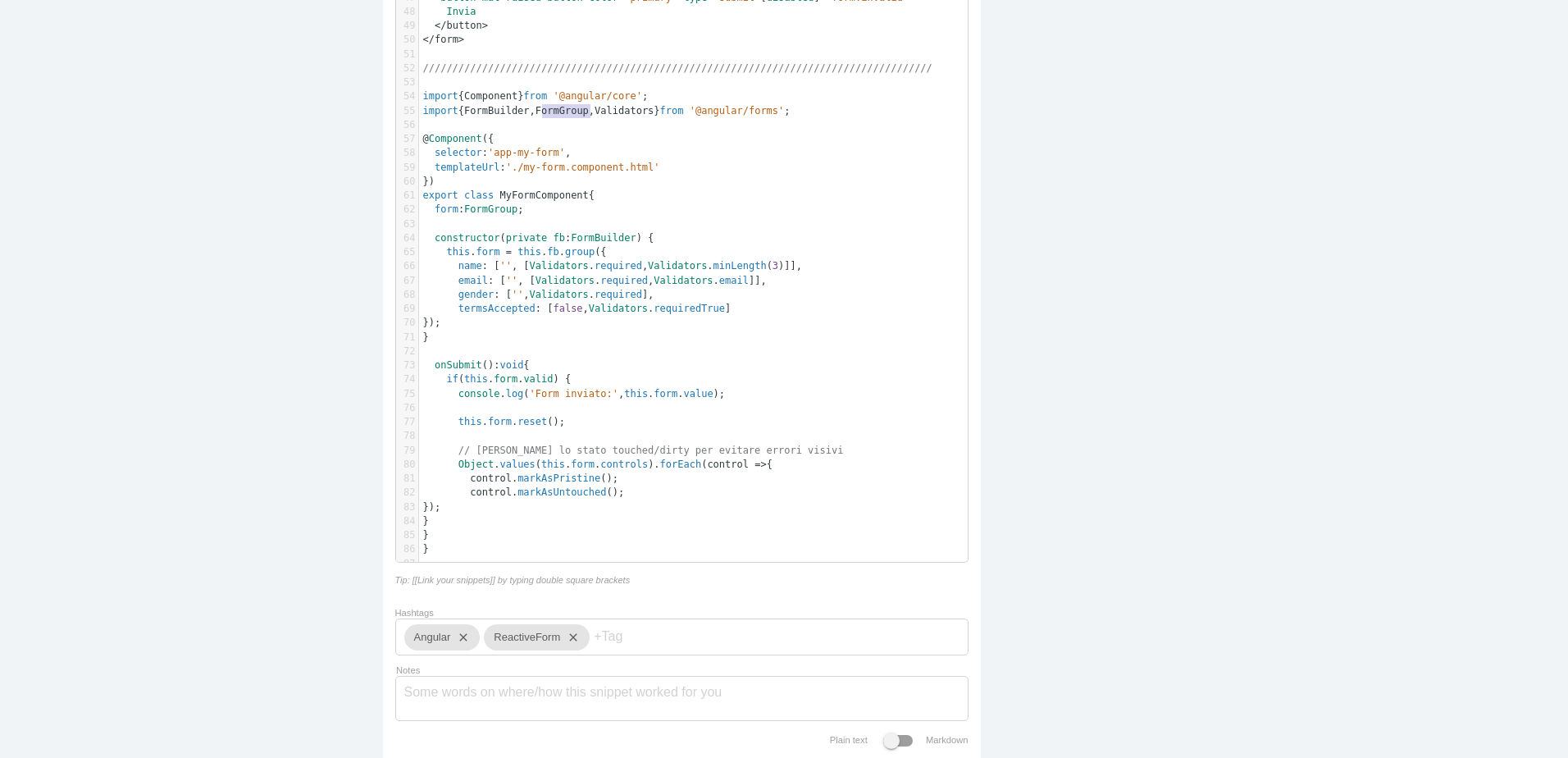
scroll to position [1048, 0]
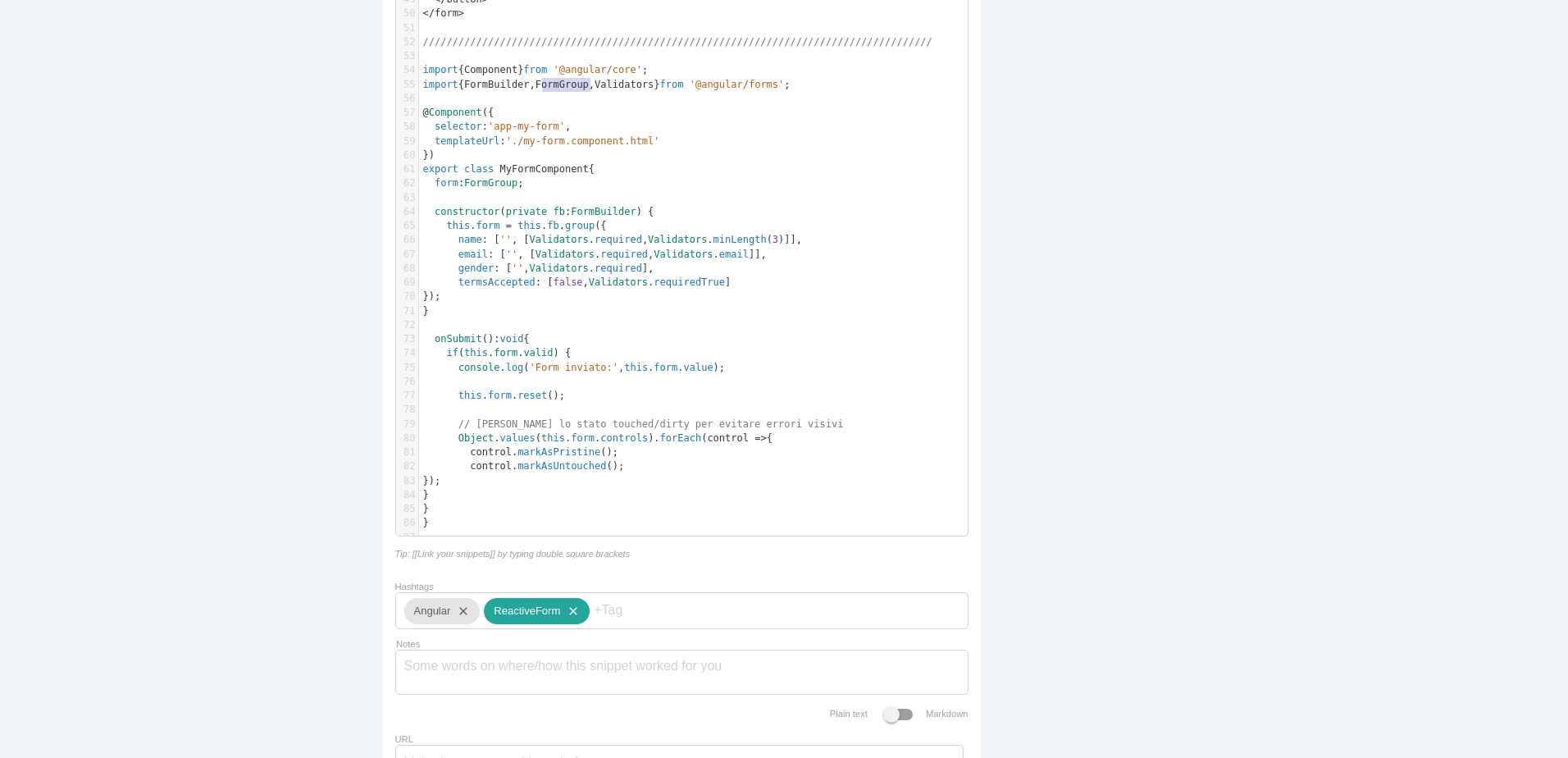
click at [567, 624] on icon "close" at bounding box center [570, 612] width 20 height 27
paste input "FormGroup"
type input "FormGroup"
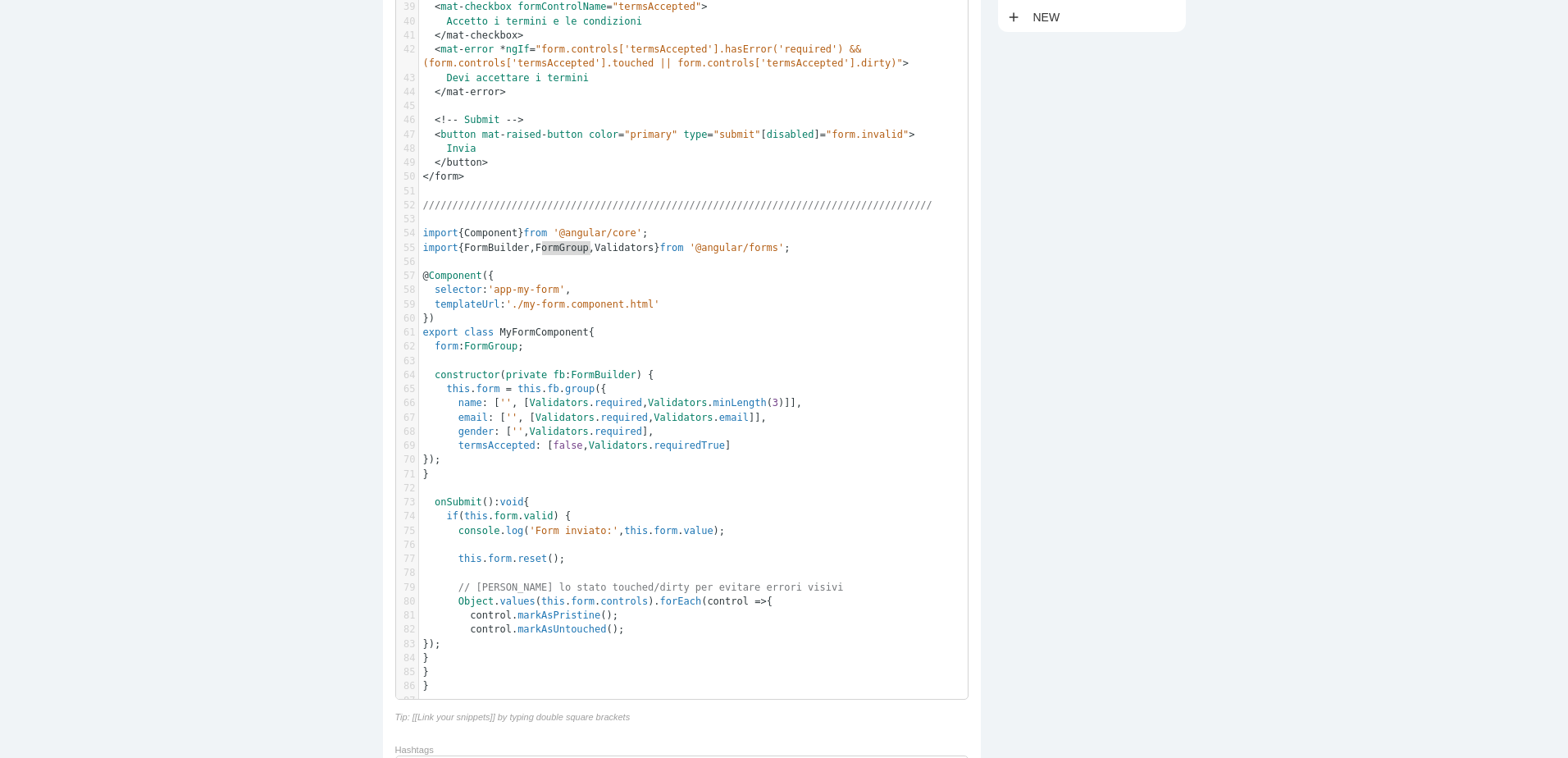
scroll to position [884, 0]
click at [486, 250] on span "FormBuilder" at bounding box center [497, 249] width 65 height 12
type textarea "FormBuilder"
click at [486, 250] on span "FormBuilder" at bounding box center [497, 249] width 65 height 12
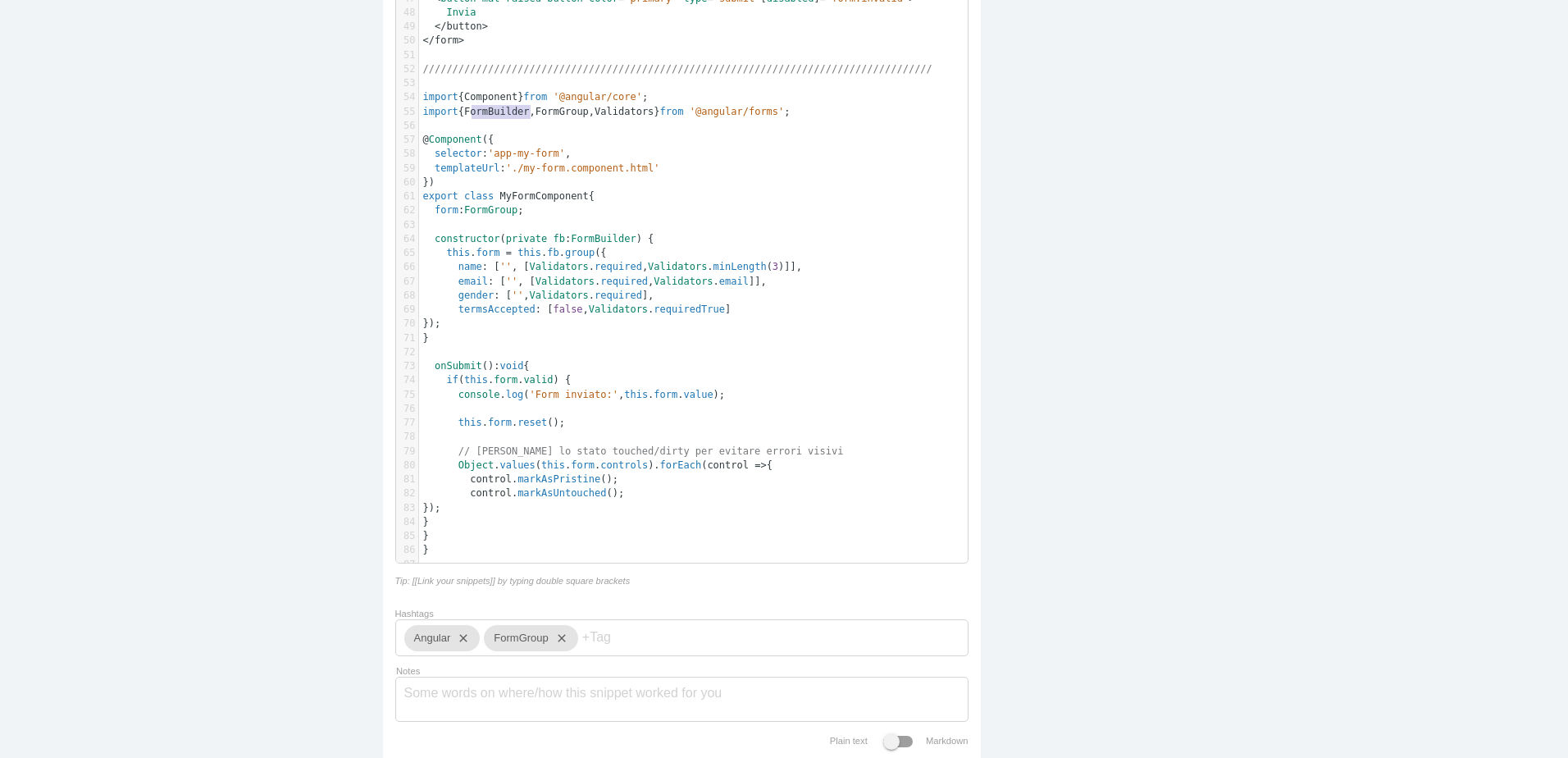
scroll to position [1130, 0]
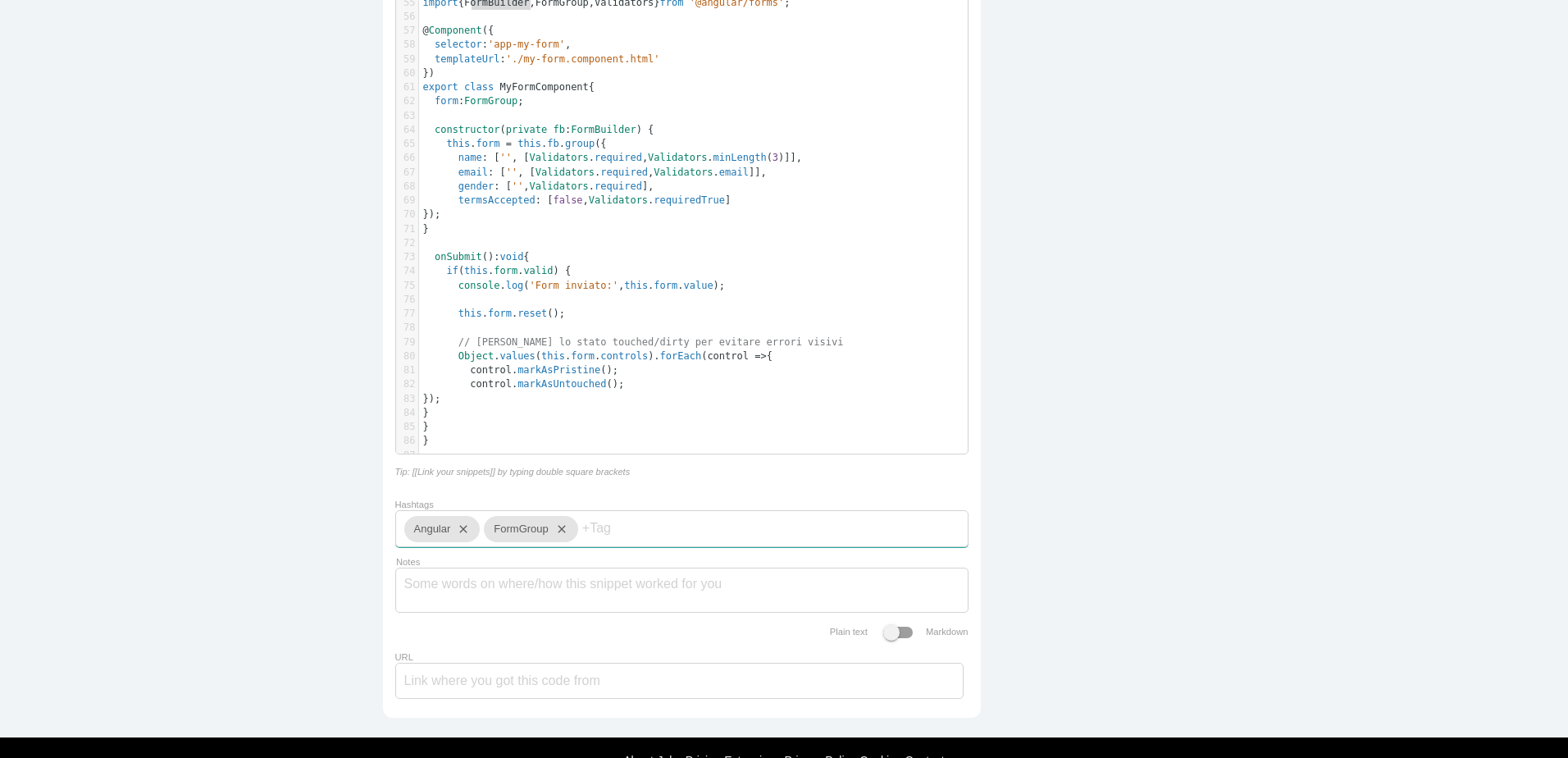
click at [611, 545] on input "Hashtags" at bounding box center [631, 528] width 98 height 34
paste input "FormBuilder"
type input "FormBuilder"
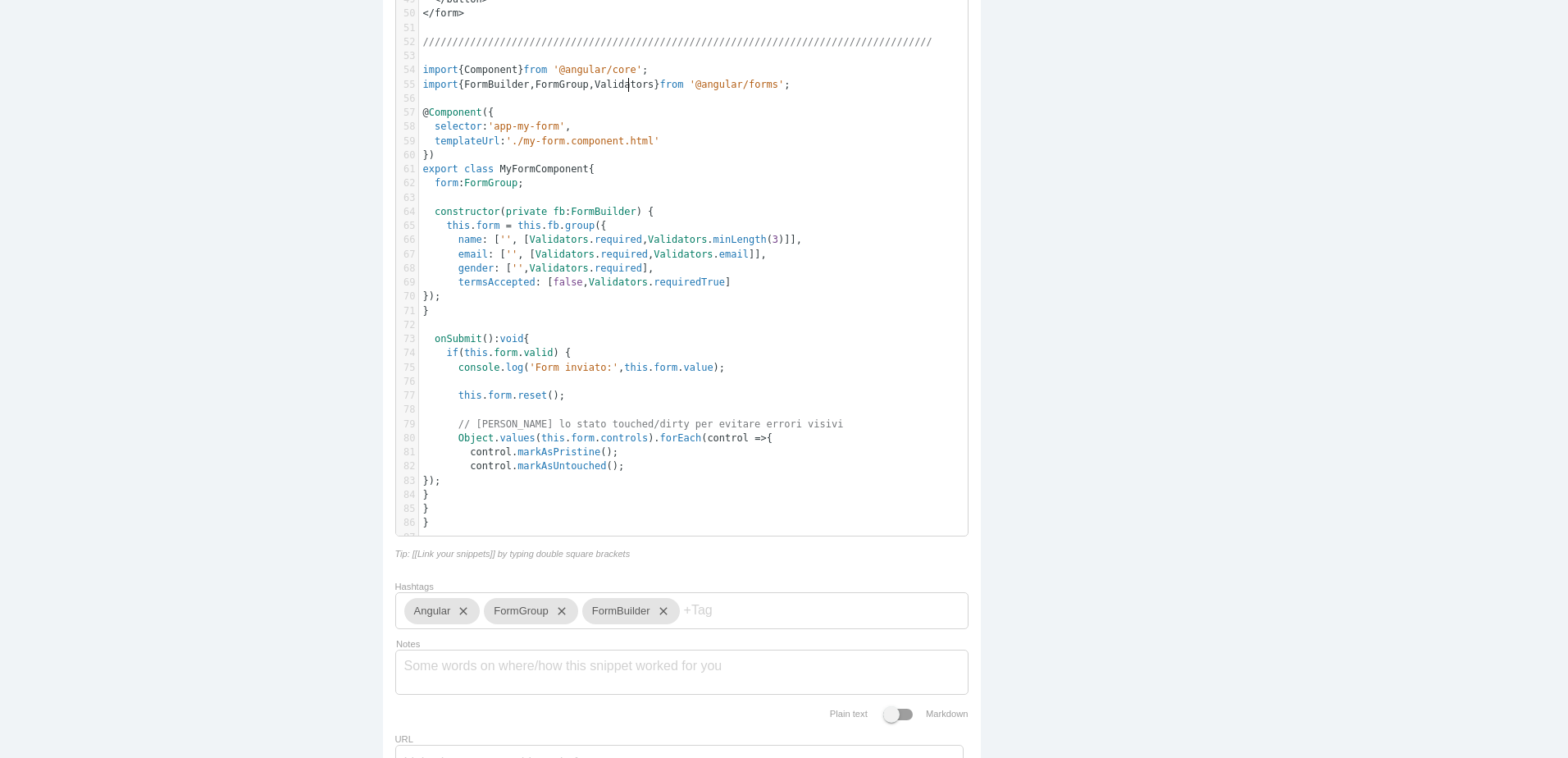
click at [623, 86] on span "Validators" at bounding box center [624, 85] width 59 height 12
type textarea "Validators"
click at [623, 86] on span "Validators" at bounding box center [624, 85] width 59 height 12
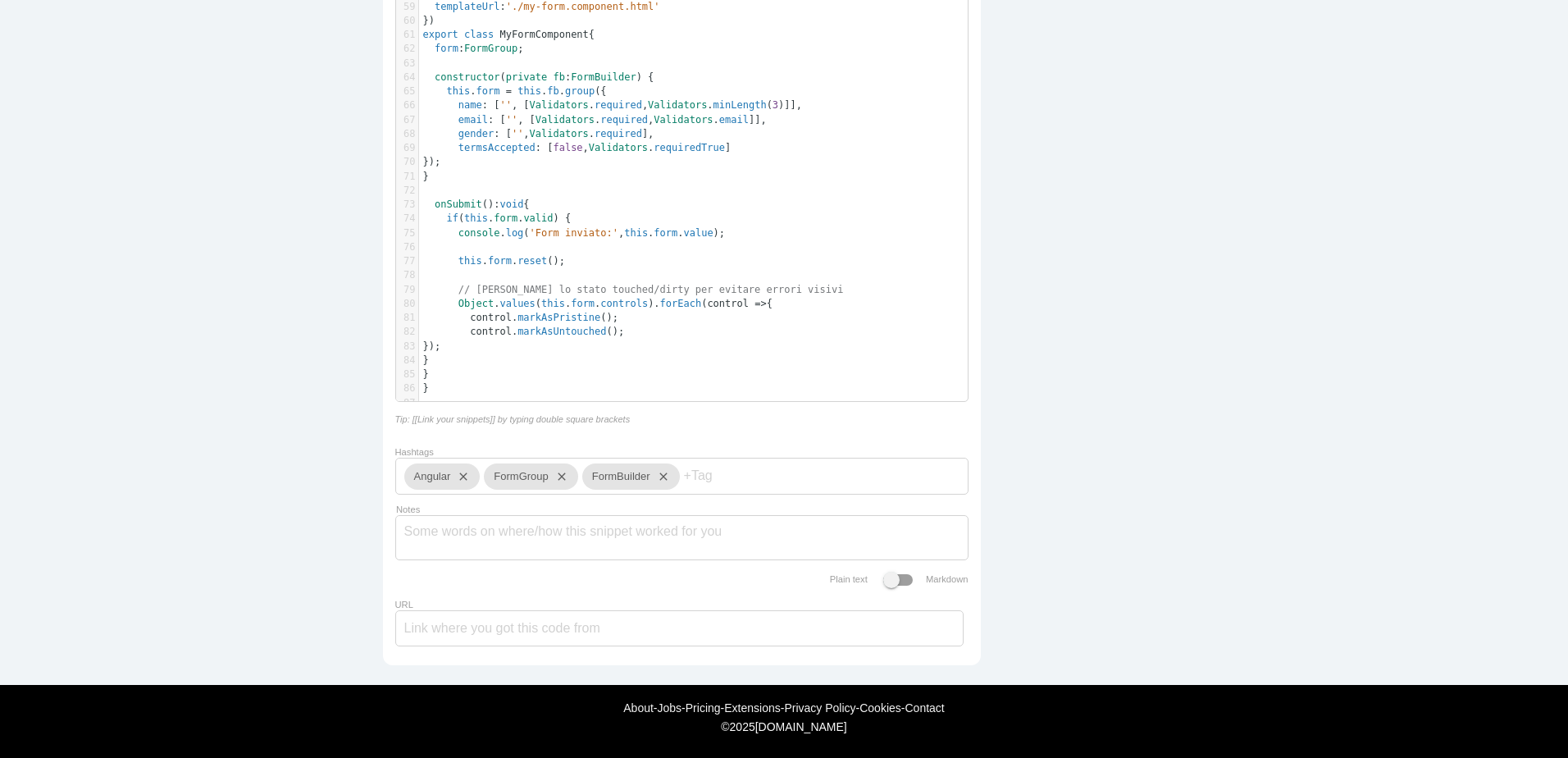
scroll to position [1213, 0]
click at [728, 468] on input "Hashtags" at bounding box center [733, 475] width 98 height 34
paste input "Validators"
type input "Validators"
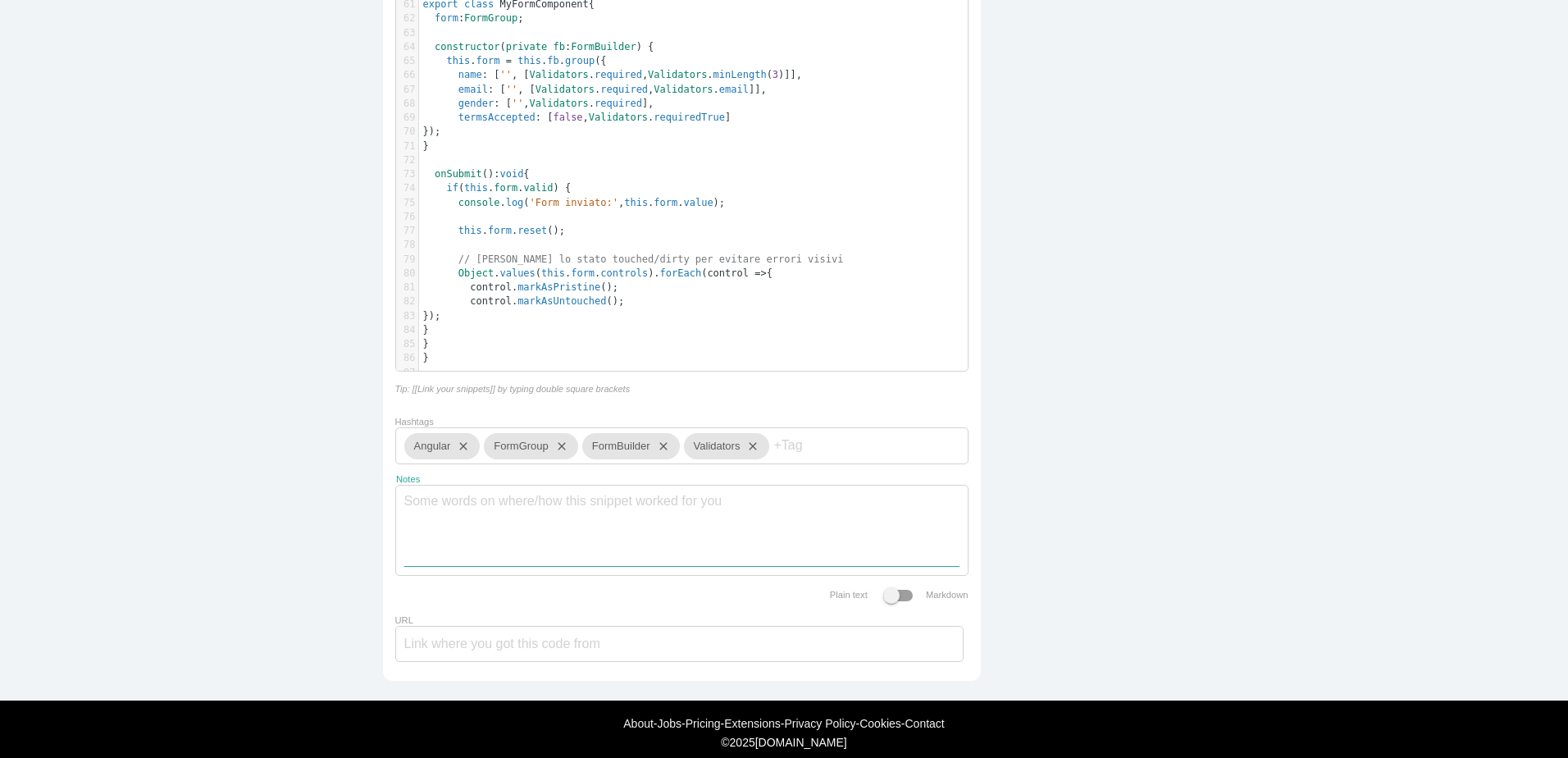
click at [715, 529] on textarea "Notes" at bounding box center [681, 526] width 555 height 81
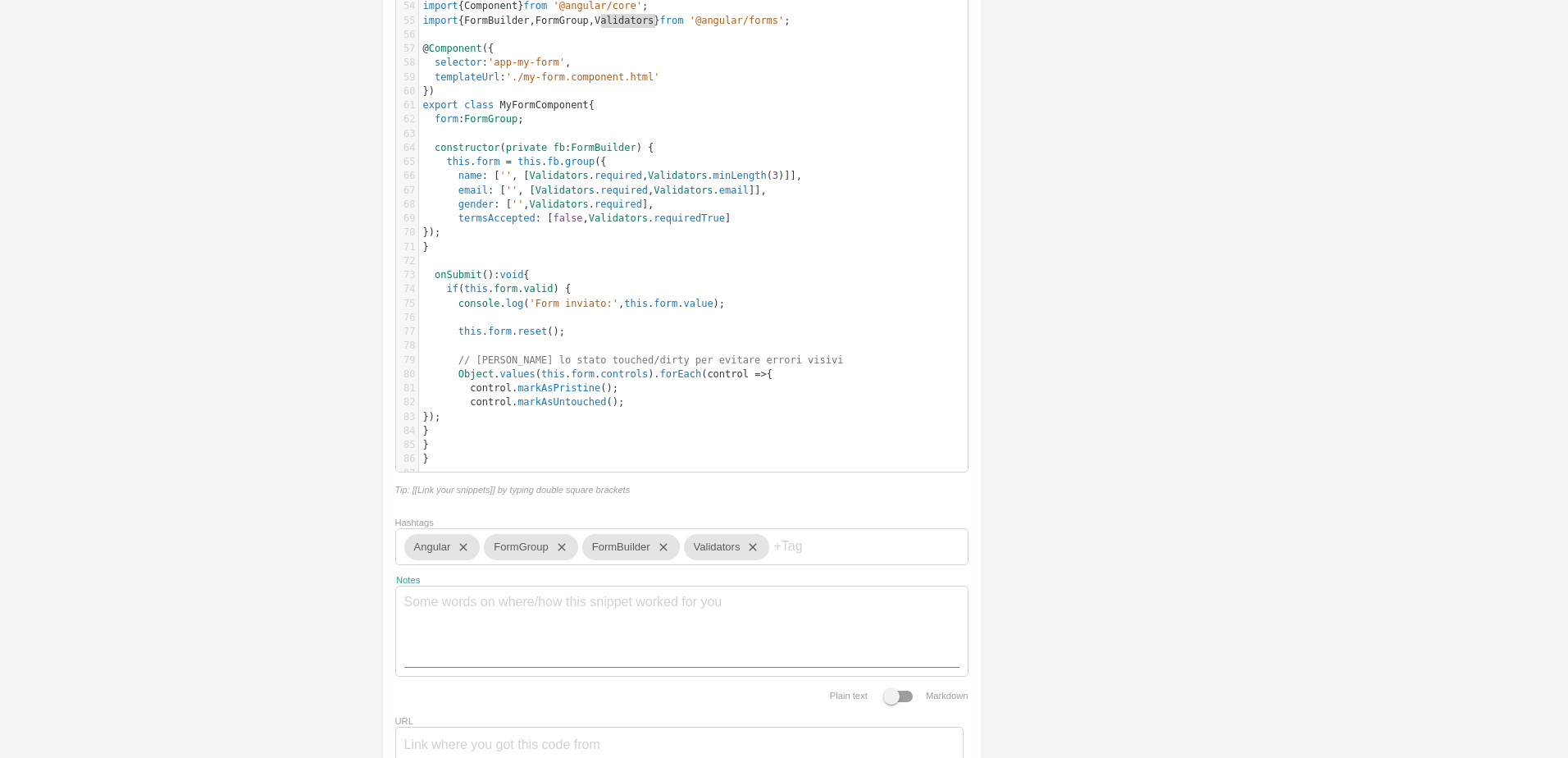
scroll to position [1259, 0]
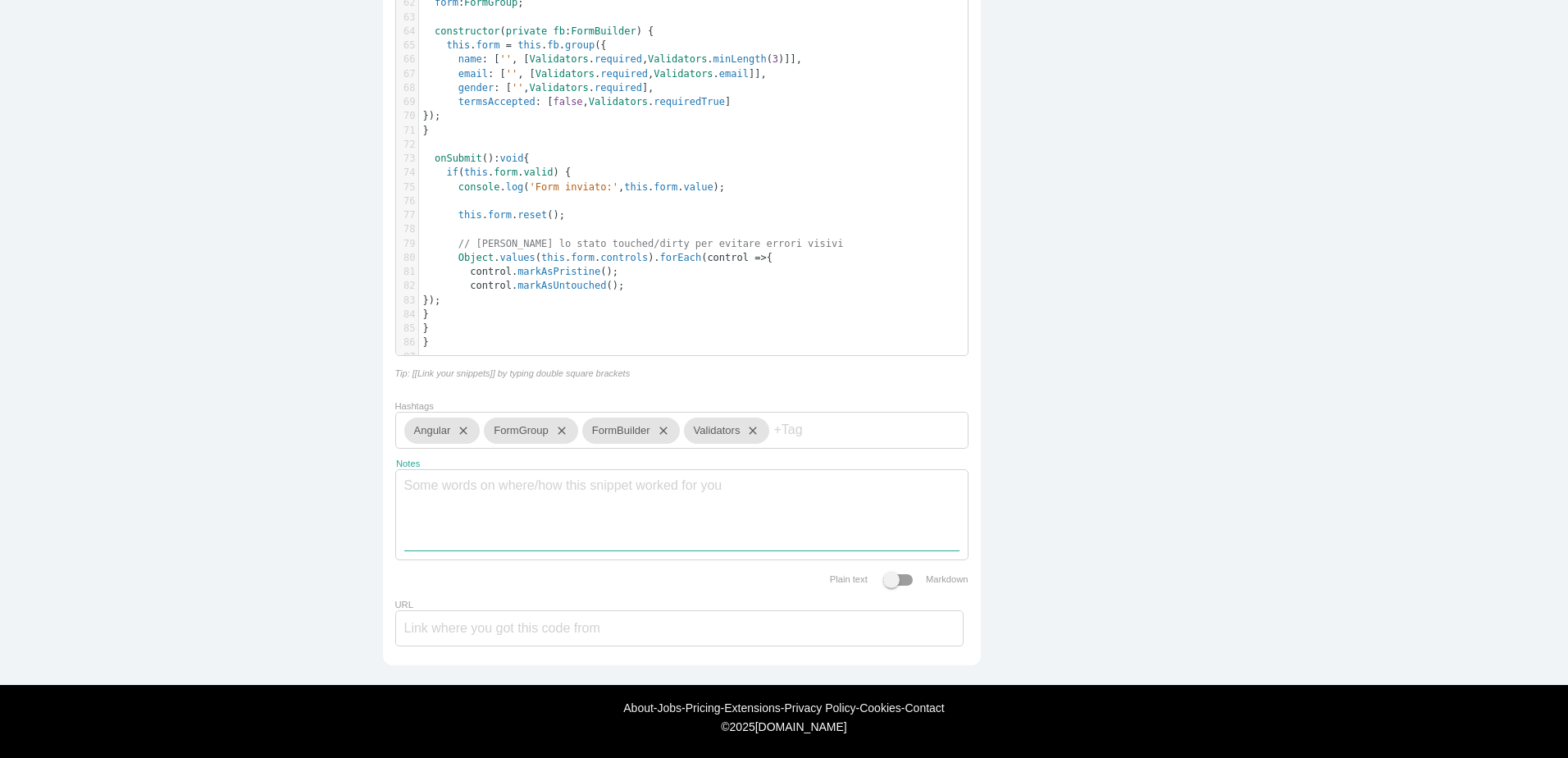
paste textarea "Mostra gli errori solo se il campo è touched o dirty ✅ Include nome, email, gen…"
type textarea "Mostra gli errori solo se il campo è touched o dirty ✅ Include nome, email, gen…"
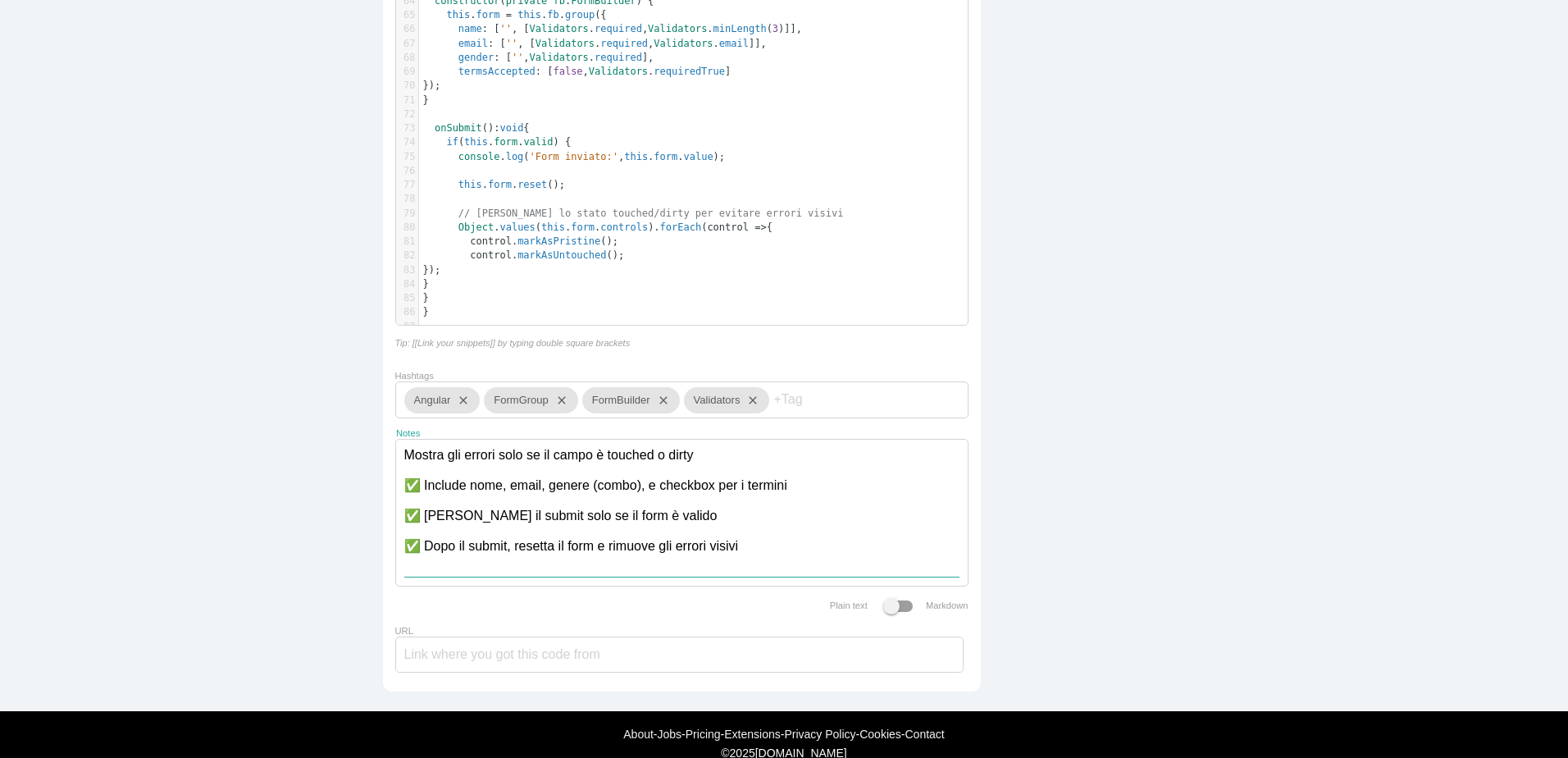
scroll to position [0, 0]
click at [713, 481] on textarea "Mostra gli errori solo se il campo è touched o dirty ✅ Include nome, email, gen…" at bounding box center [681, 508] width 555 height 137
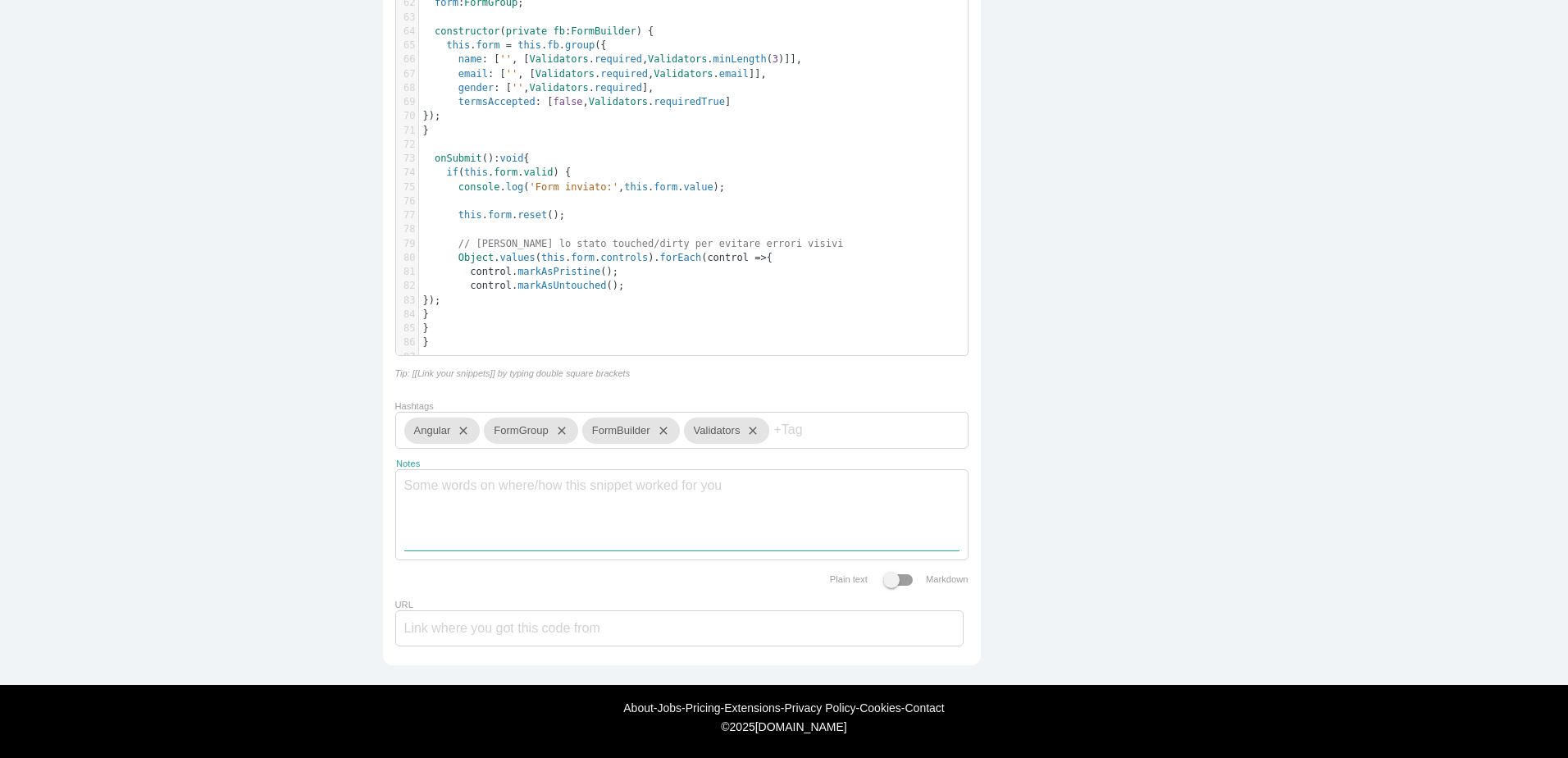
paste textarea "✅ Mostra gli errori solo se il campo è touched o dirty ✅ Include nome, email, g…"
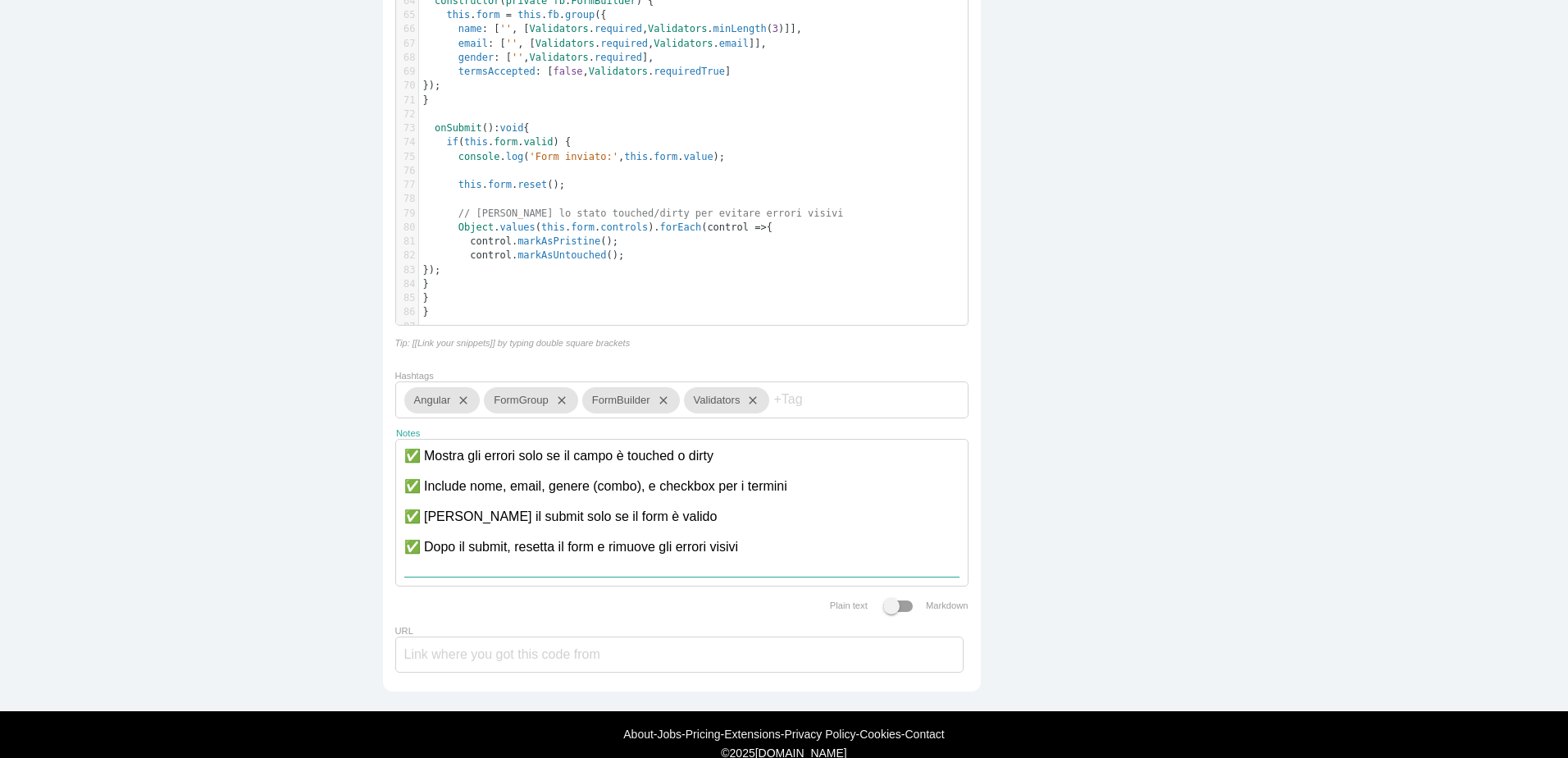
click at [809, 512] on textarea "✅ Mostra gli errori solo se il campo è touched o dirty ✅ Include nome, email, g…" at bounding box center [681, 508] width 555 height 137
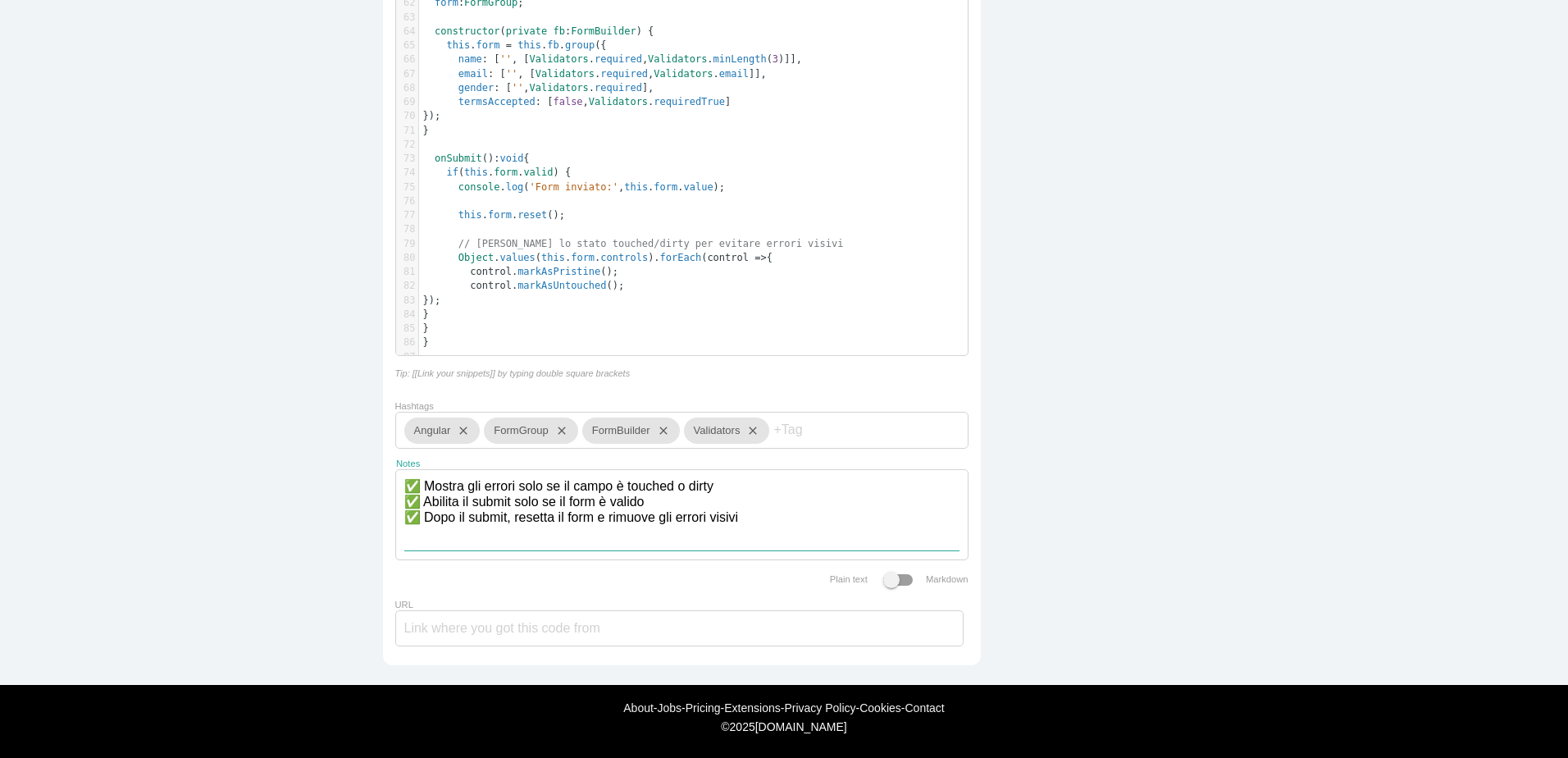
click at [776, 526] on textarea "✅ Mostra gli errori solo se il campo è touched o dirty ✅ Abilita il submit solo…" at bounding box center [681, 510] width 555 height 81
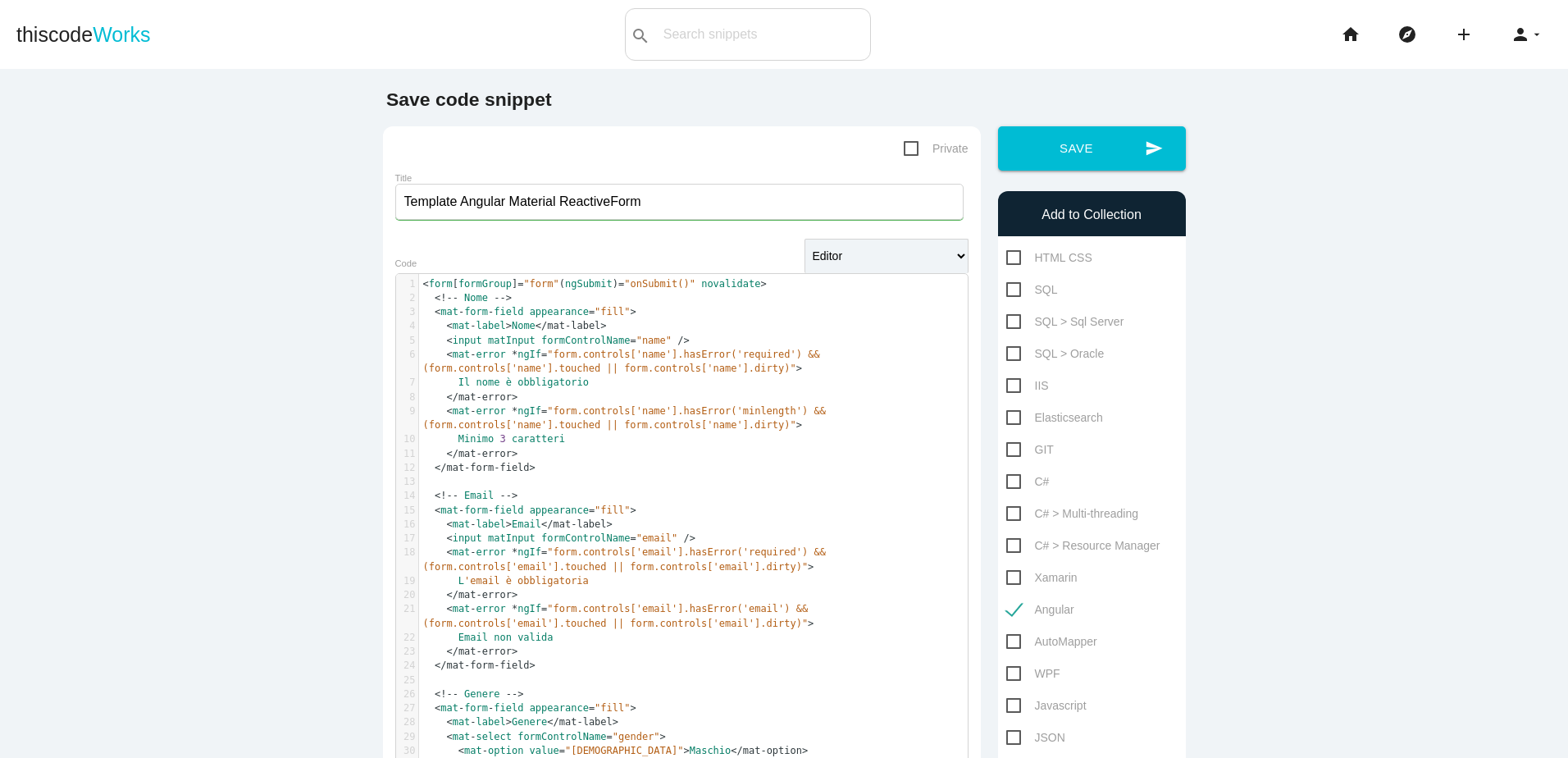
type textarea "✅ Mostra gli errori solo se il campo è touched o dirty ✅ Abilita il submit solo…"
click at [903, 146] on span "Private" at bounding box center [936, 149] width 65 height 21
click at [903, 146] on input "Private" at bounding box center [908, 144] width 11 height 11
checkbox input "true"
click at [1096, 148] on button "send Save" at bounding box center [1092, 148] width 188 height 44
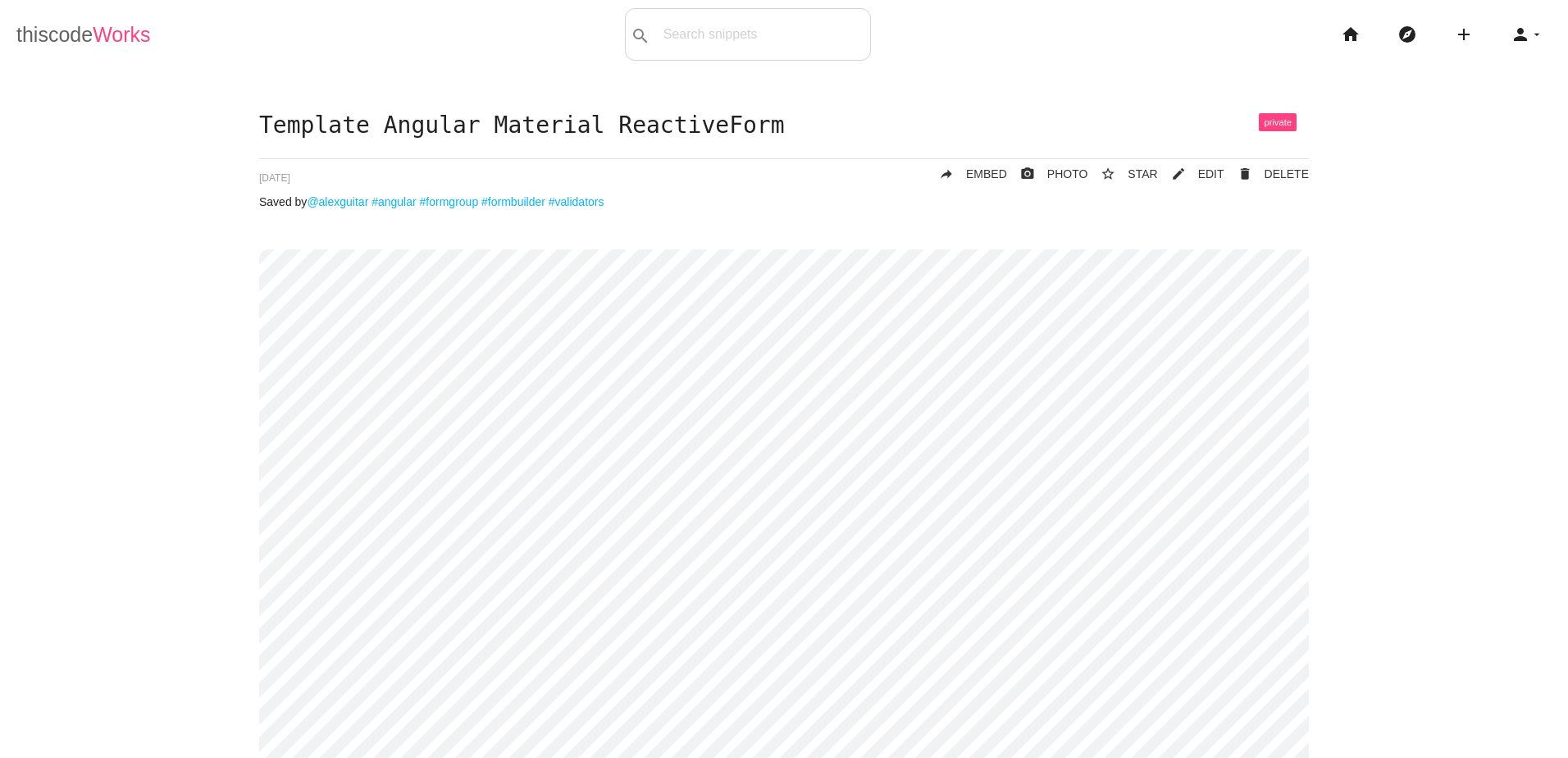
click at [91, 39] on link "thiscode Works" at bounding box center [84, 34] width 135 height 52
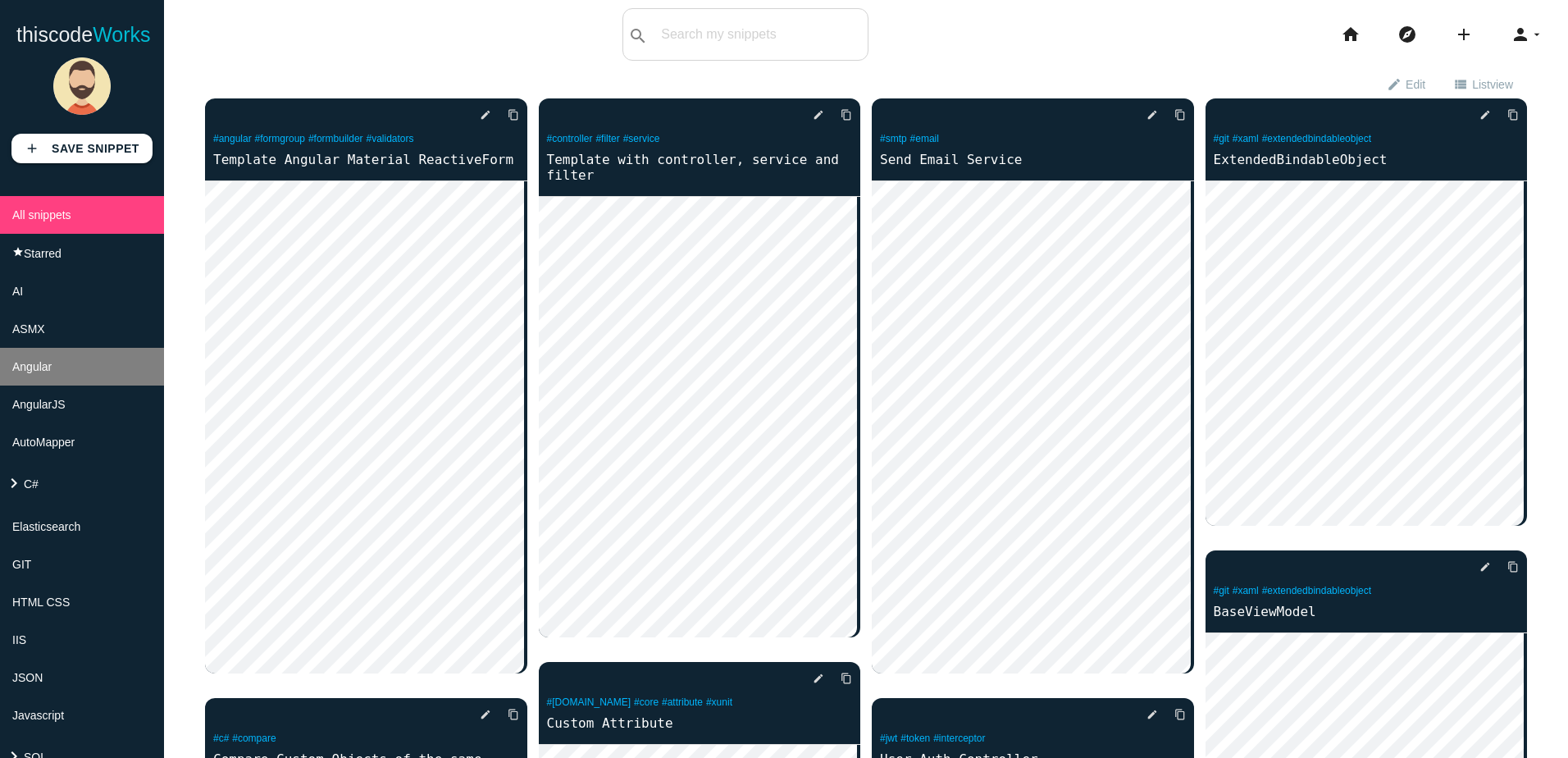
click at [63, 381] on li "Angular" at bounding box center [82, 366] width 164 height 37
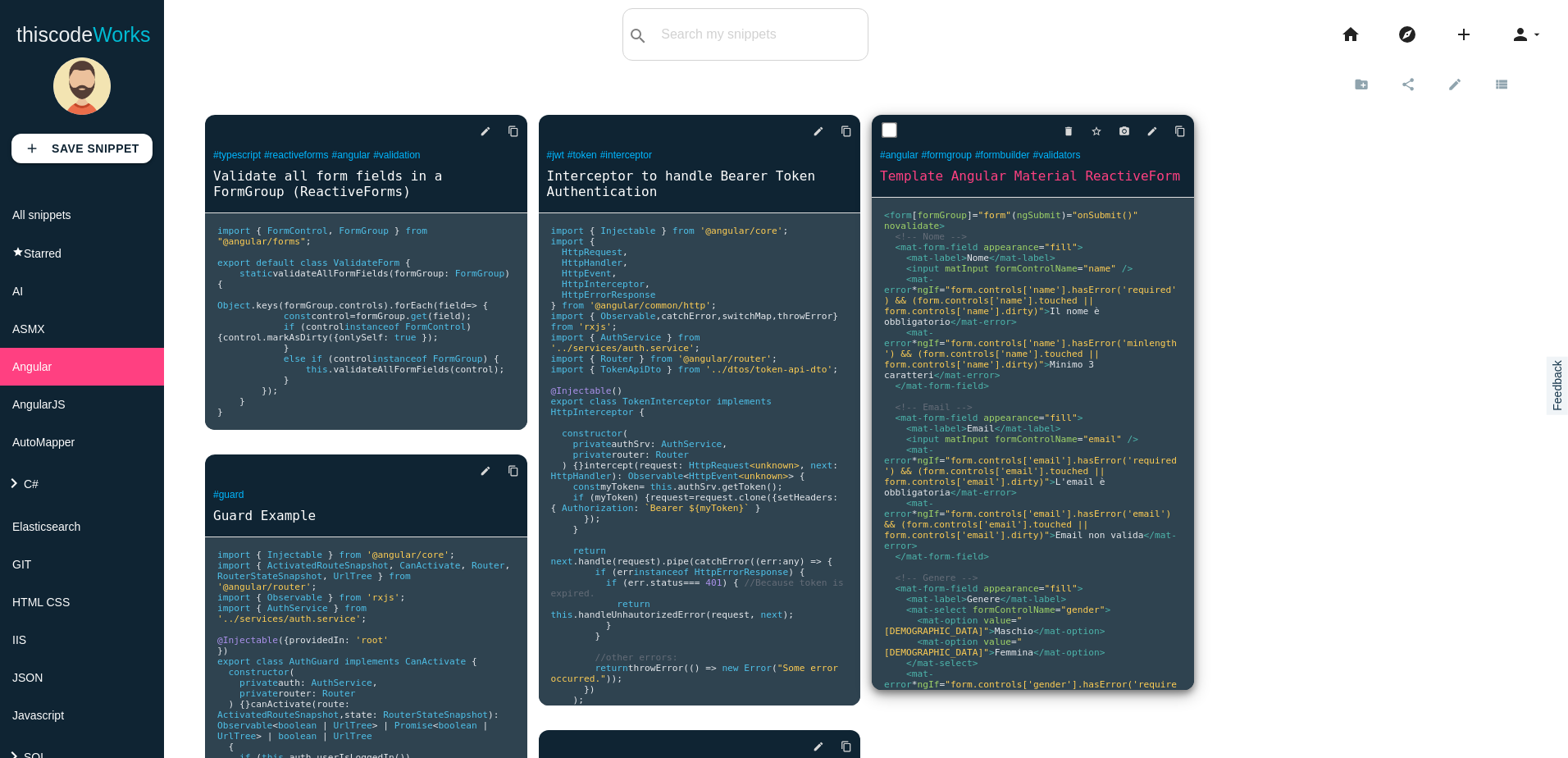
click at [1135, 391] on pre "<form [ formGroup ] = "form" ( ngSubmit ) = "onSubmit()" novalidate > <!-- Nome…" at bounding box center [1032, 443] width 322 height 492
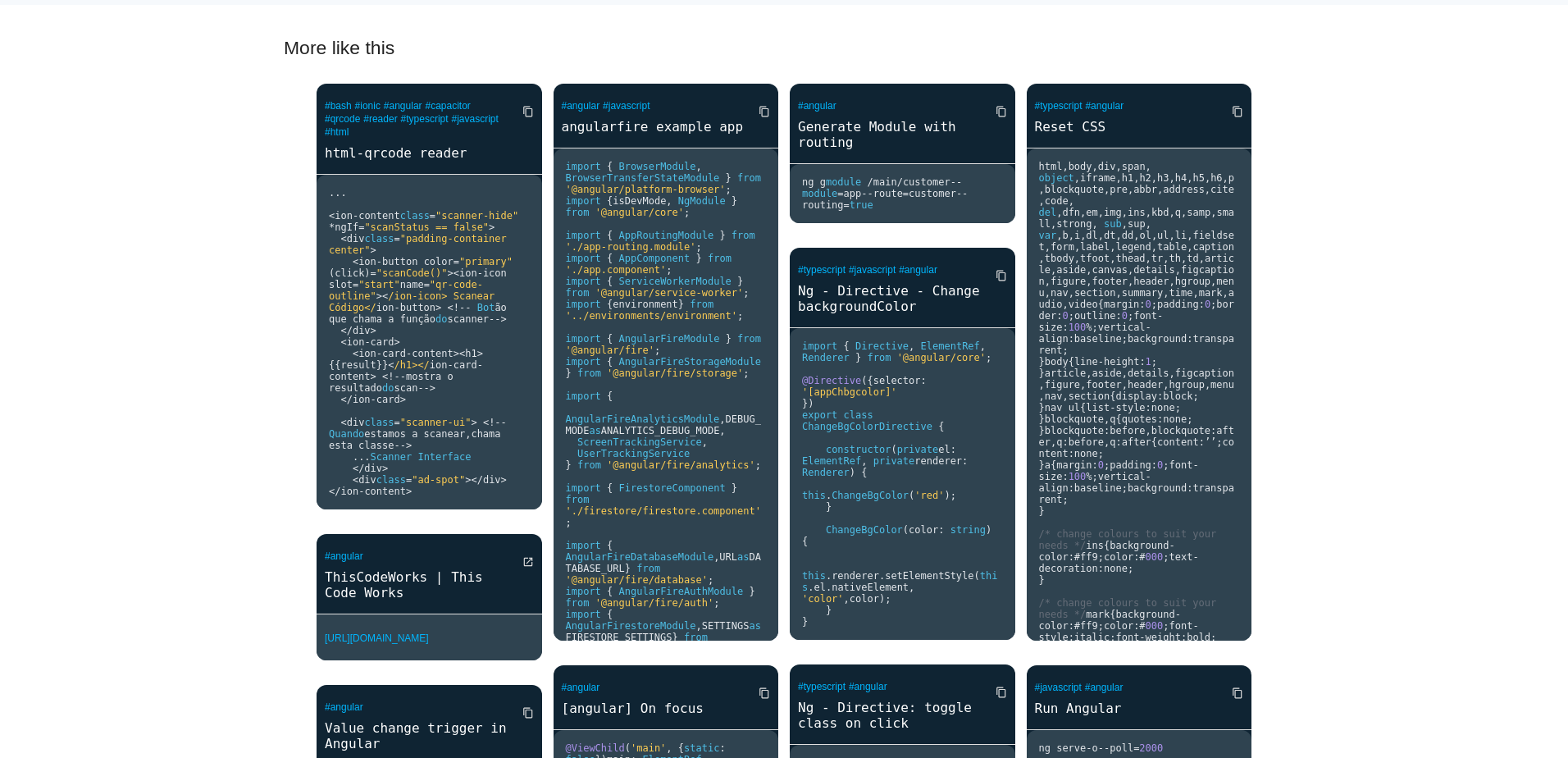
scroll to position [1804, 0]
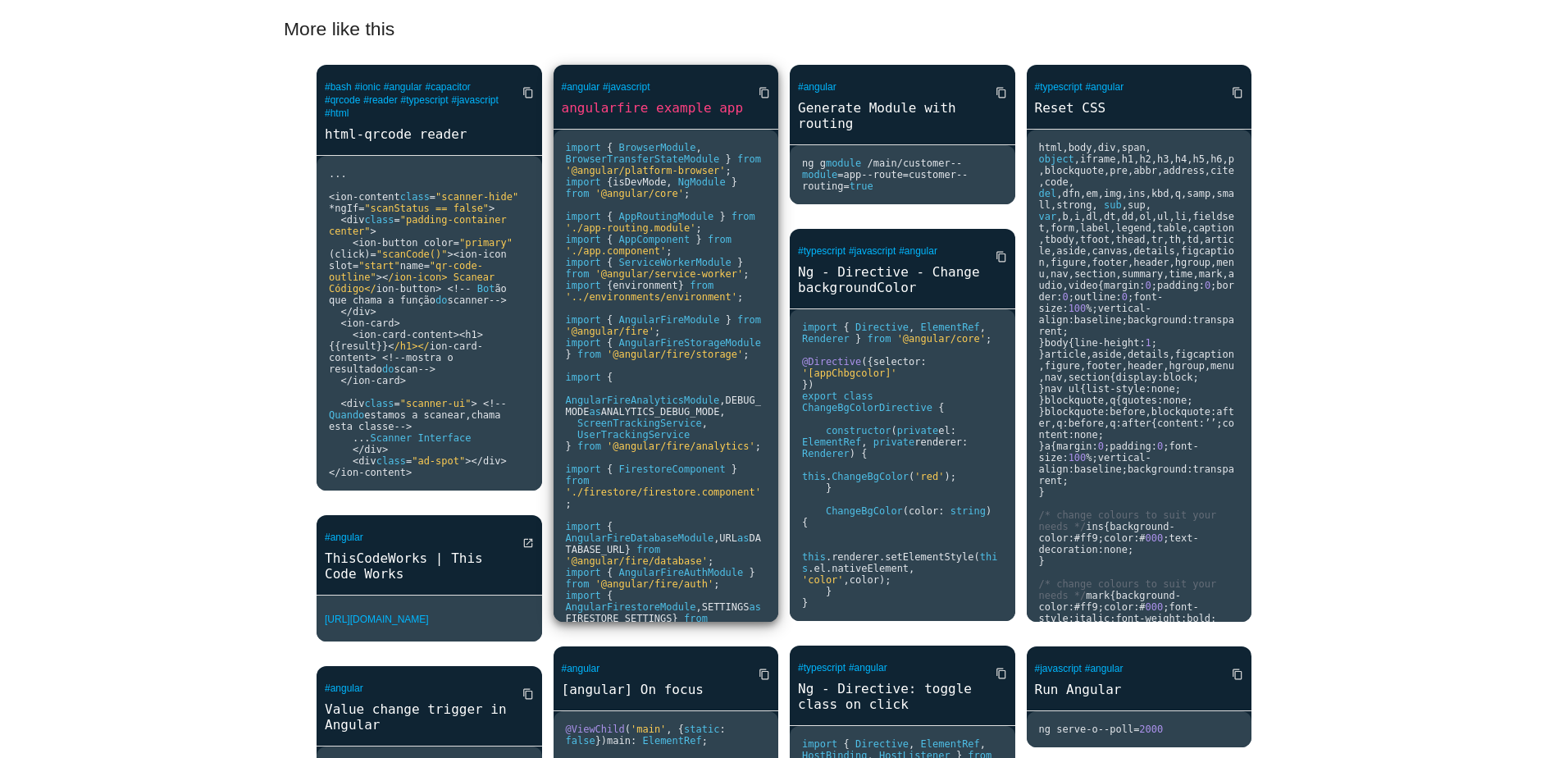
click at [745, 299] on pre "import { BrowserModule , BrowserTransferStateModule } from '@angular/platform-b…" at bounding box center [665, 375] width 225 height 492
